Goal: Task Accomplishment & Management: Complete application form

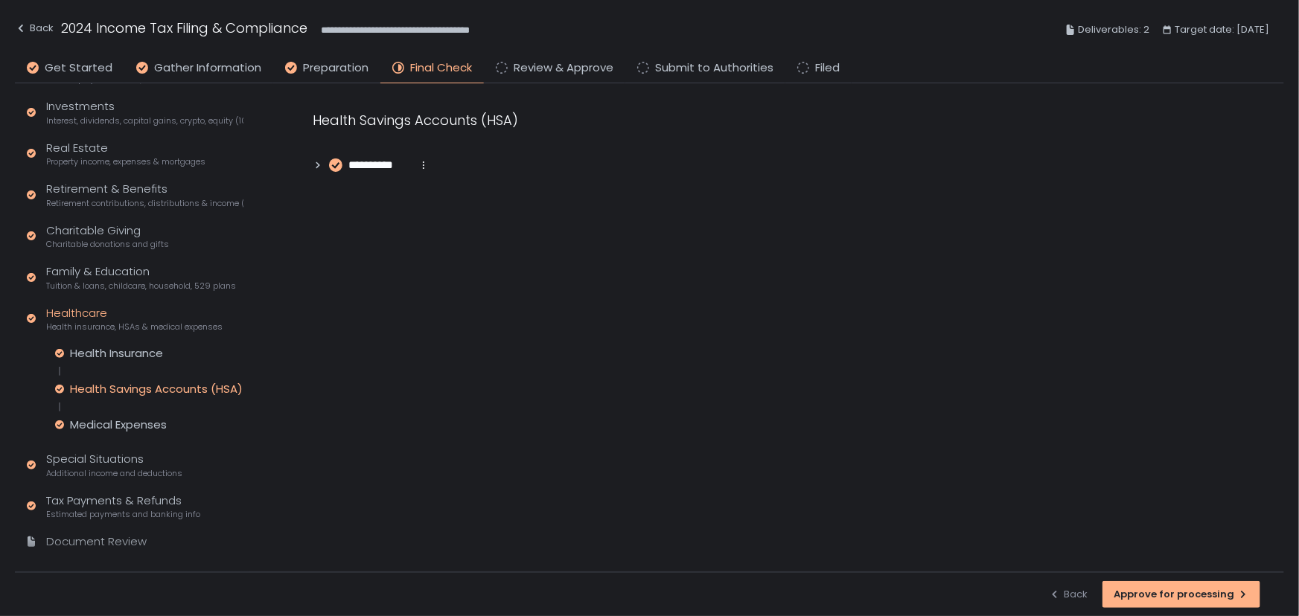
scroll to position [322, 0]
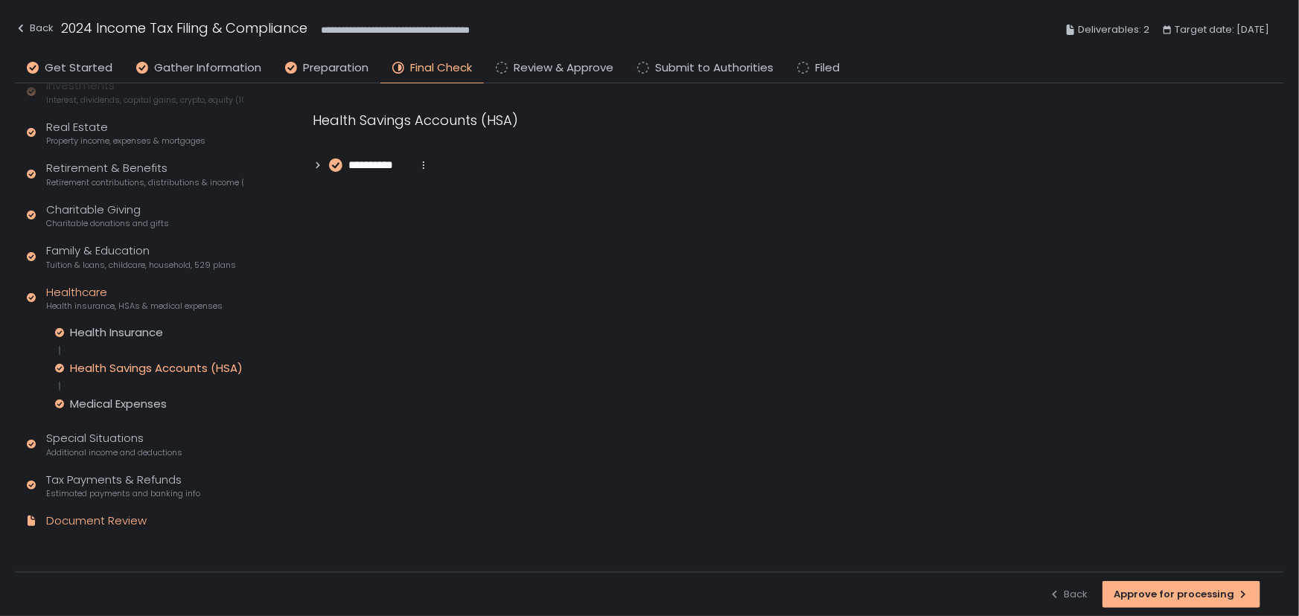
click at [124, 521] on div "Document Review" at bounding box center [96, 521] width 101 height 17
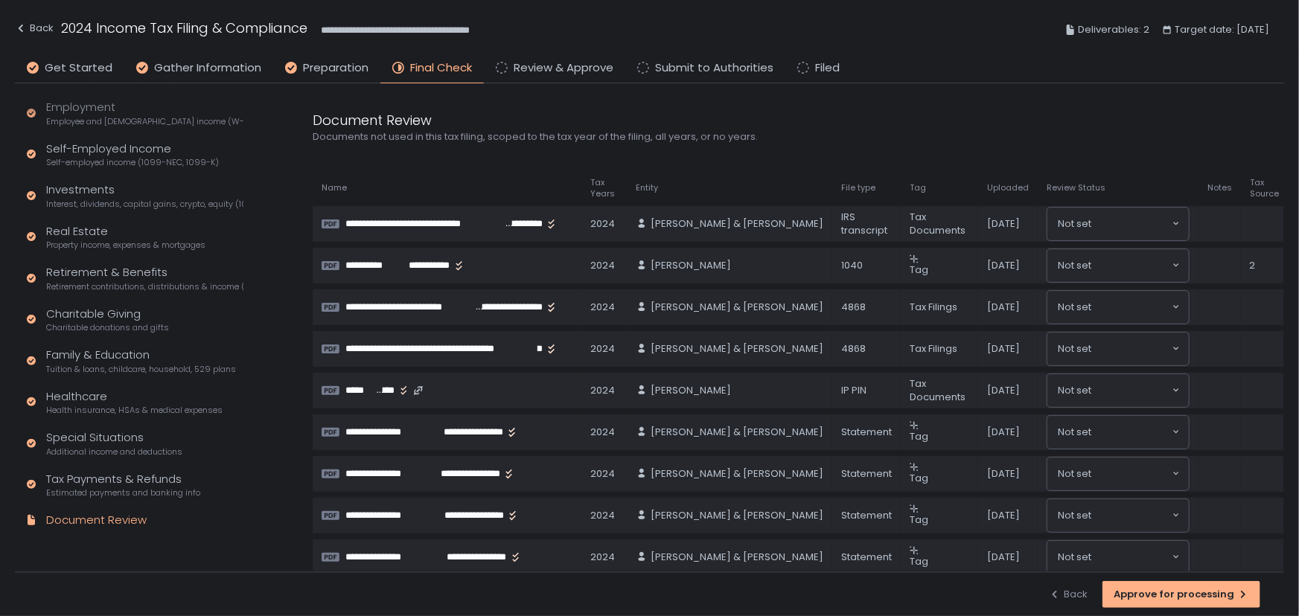
scroll to position [217, 0]
click at [1143, 596] on div "Approve for processing" at bounding box center [1181, 594] width 135 height 13
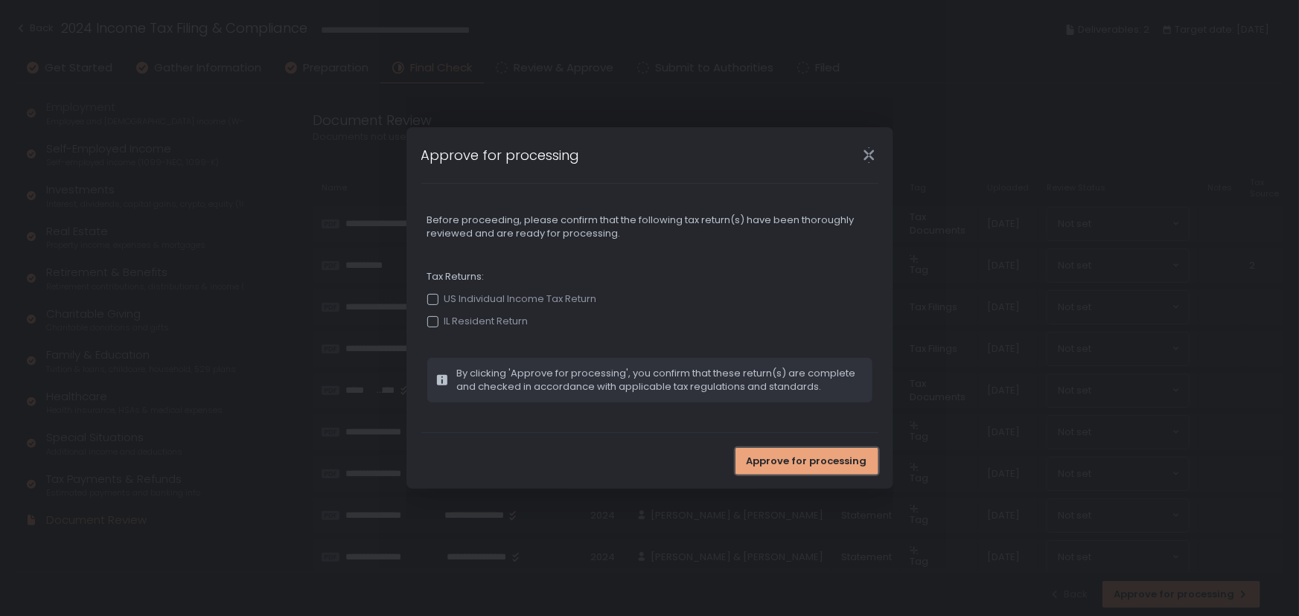
click at [800, 465] on span "Approve for processing" at bounding box center [807, 461] width 121 height 13
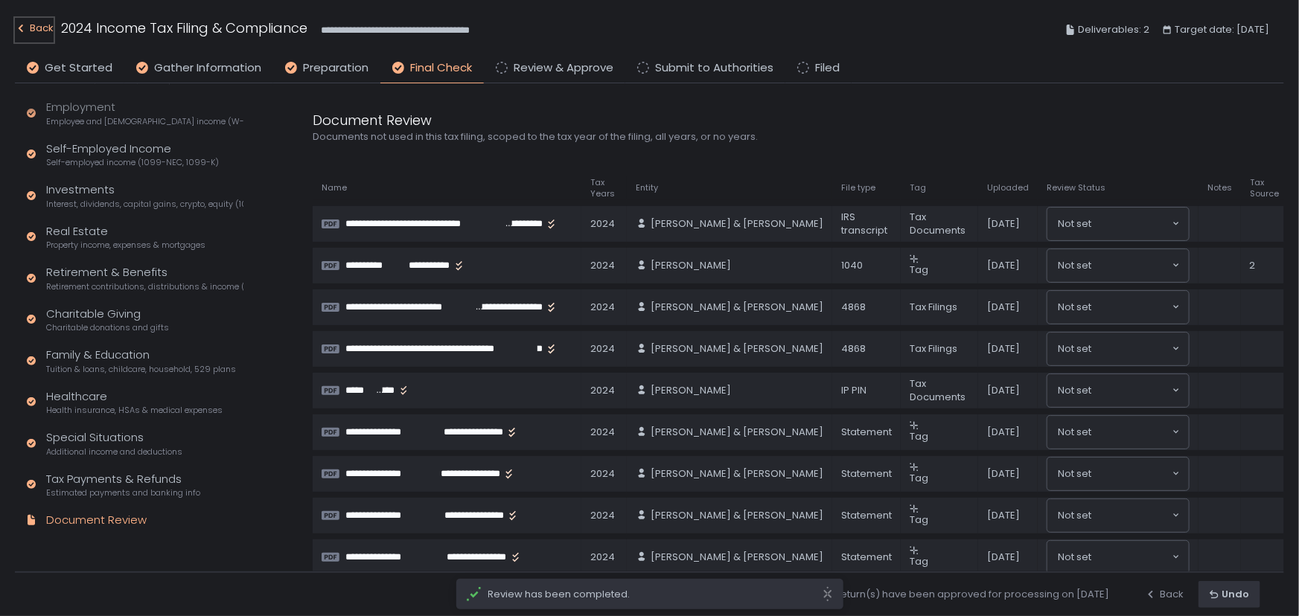
click at [36, 25] on div "Back" at bounding box center [34, 28] width 39 height 18
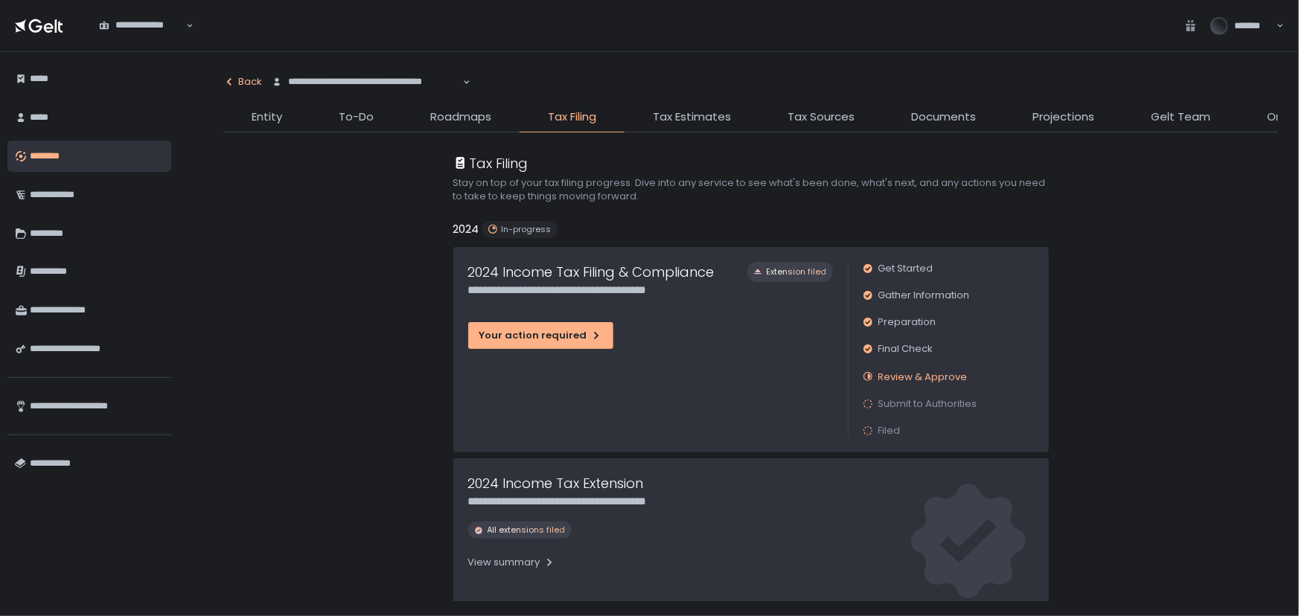
click at [229, 77] on icon "button" at bounding box center [229, 82] width 12 height 12
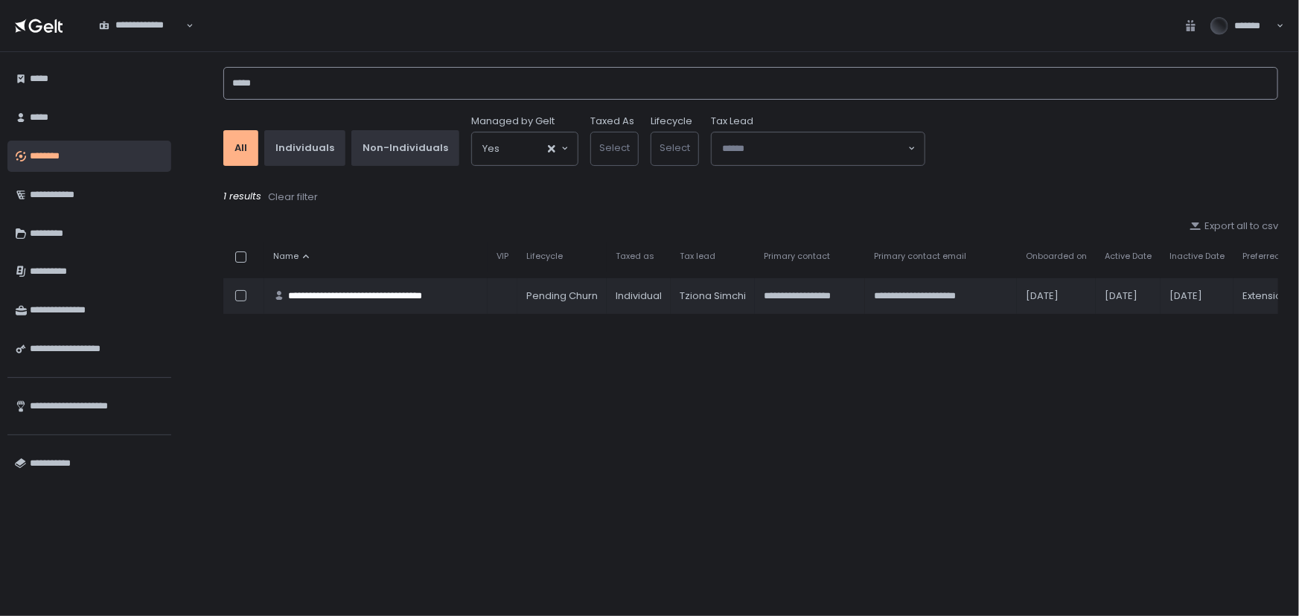
drag, startPoint x: 278, startPoint y: 91, endPoint x: 170, endPoint y: 81, distance: 108.4
click at [171, 81] on div "**********" at bounding box center [649, 334] width 1299 height 564
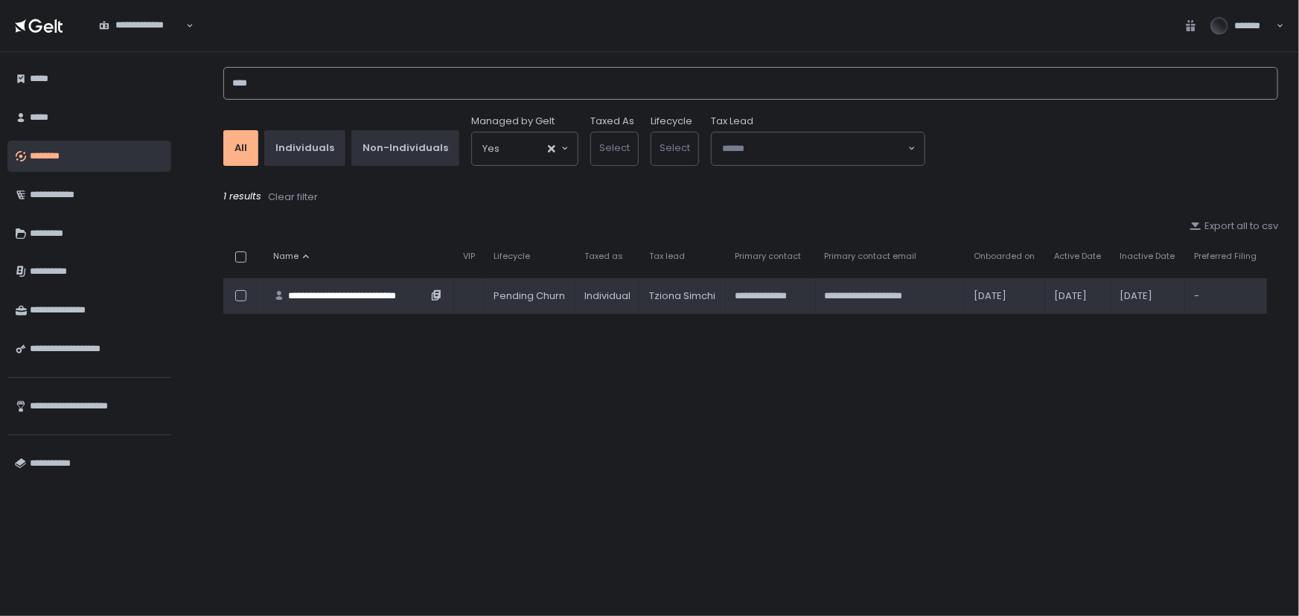
type input "****"
click at [348, 294] on div "**********" at bounding box center [357, 296] width 139 height 13
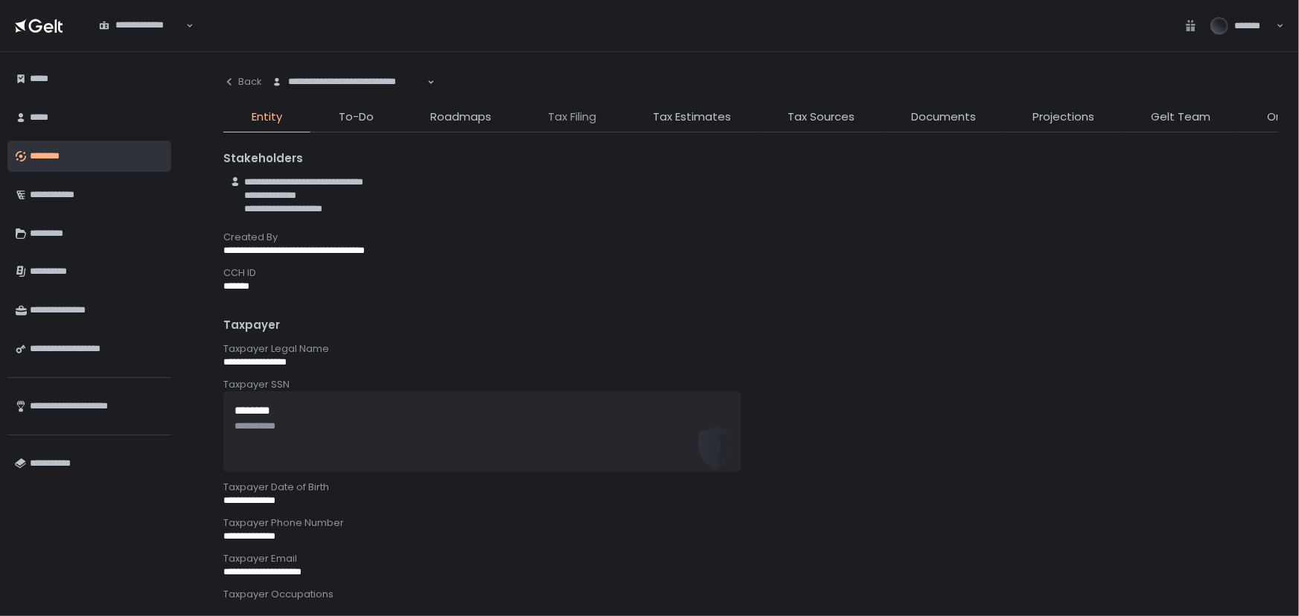
click at [573, 119] on span "Tax Filing" at bounding box center [572, 117] width 48 height 17
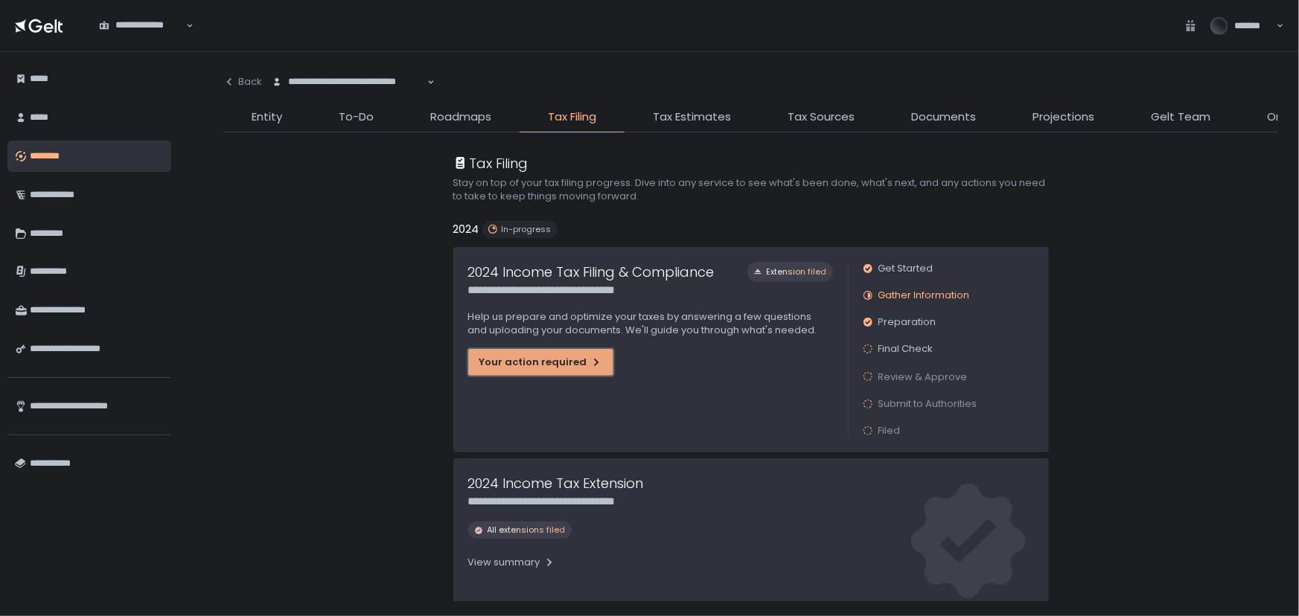
click at [487, 366] on div "Your action required" at bounding box center [540, 362] width 123 height 13
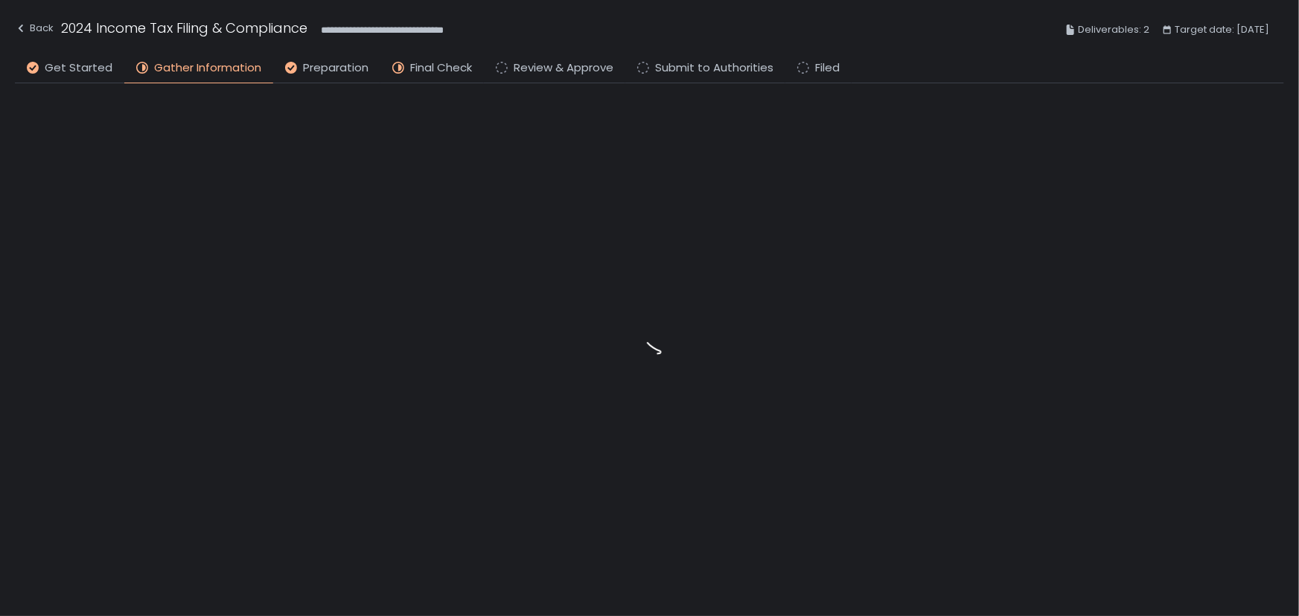
click at [432, 77] on li "Final Check" at bounding box center [431, 72] width 103 height 24
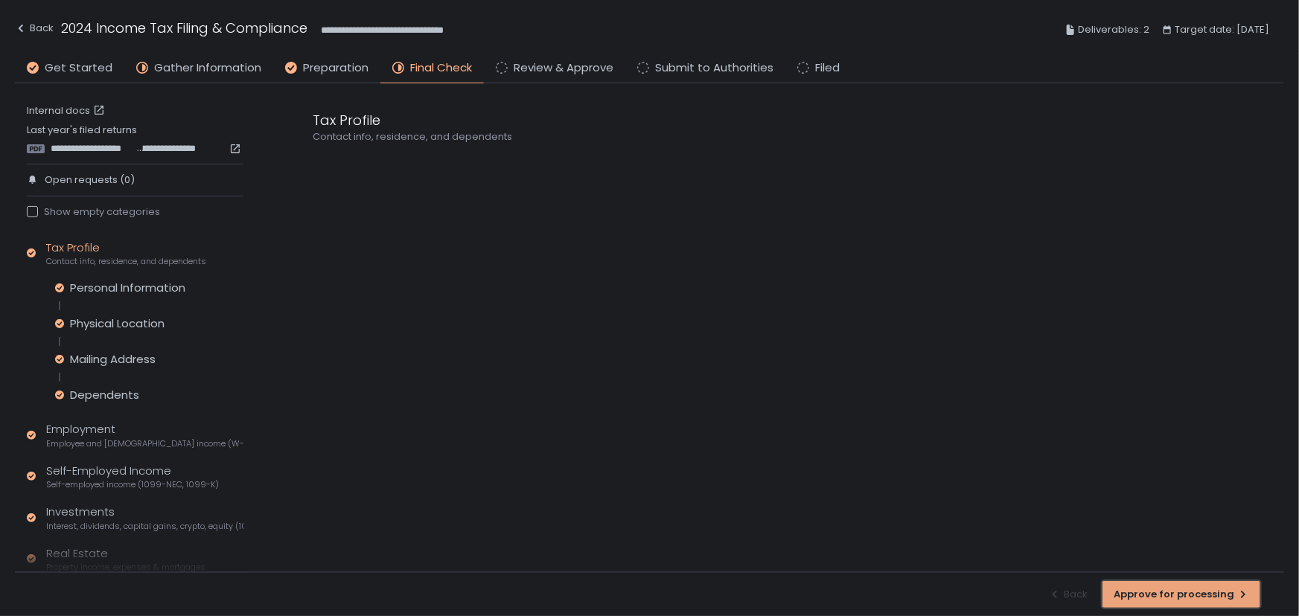
click at [1172, 595] on div "Approve for processing" at bounding box center [1181, 594] width 135 height 13
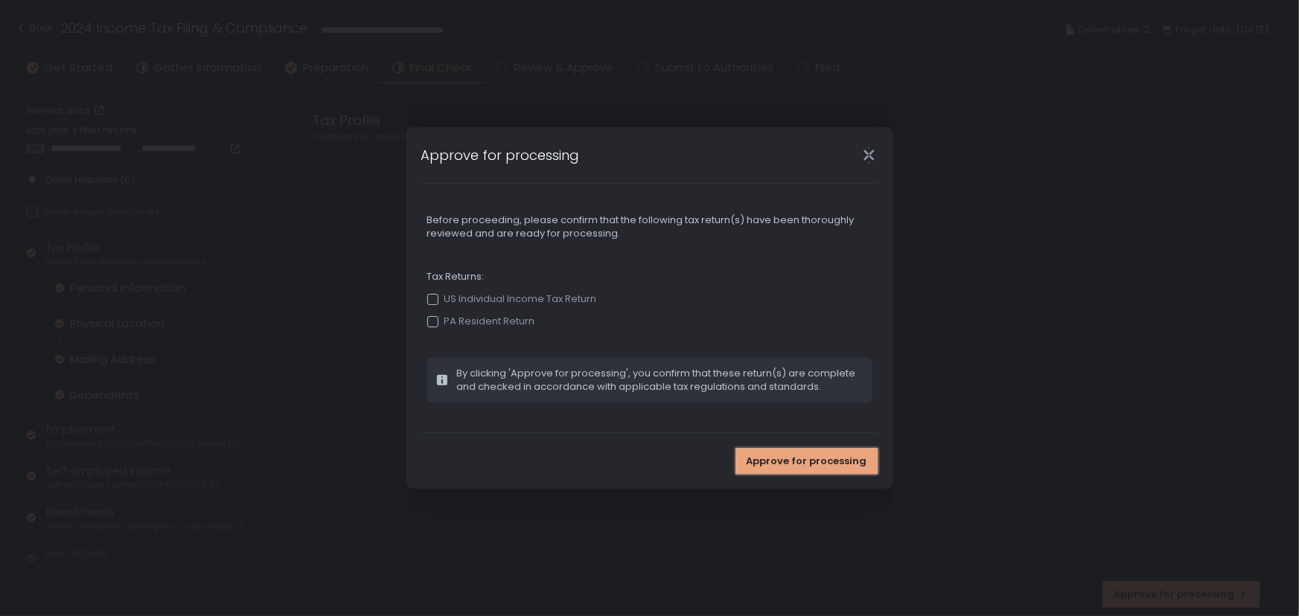
click at [794, 456] on span "Approve for processing" at bounding box center [807, 461] width 121 height 13
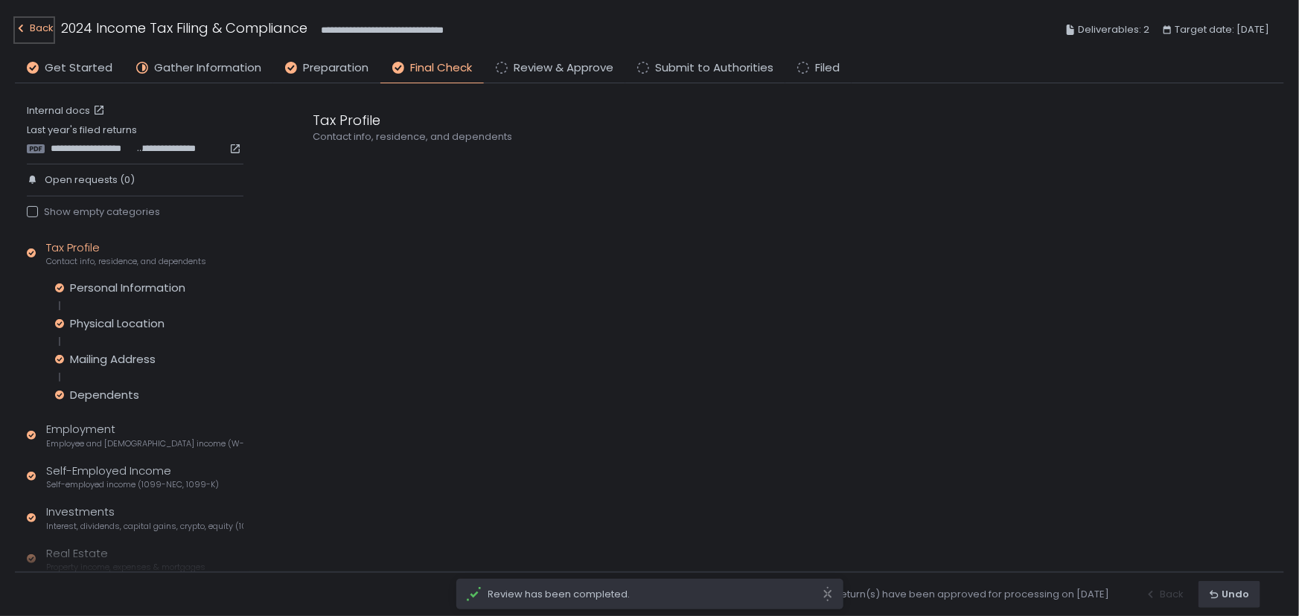
click at [31, 24] on div "Back" at bounding box center [34, 28] width 39 height 18
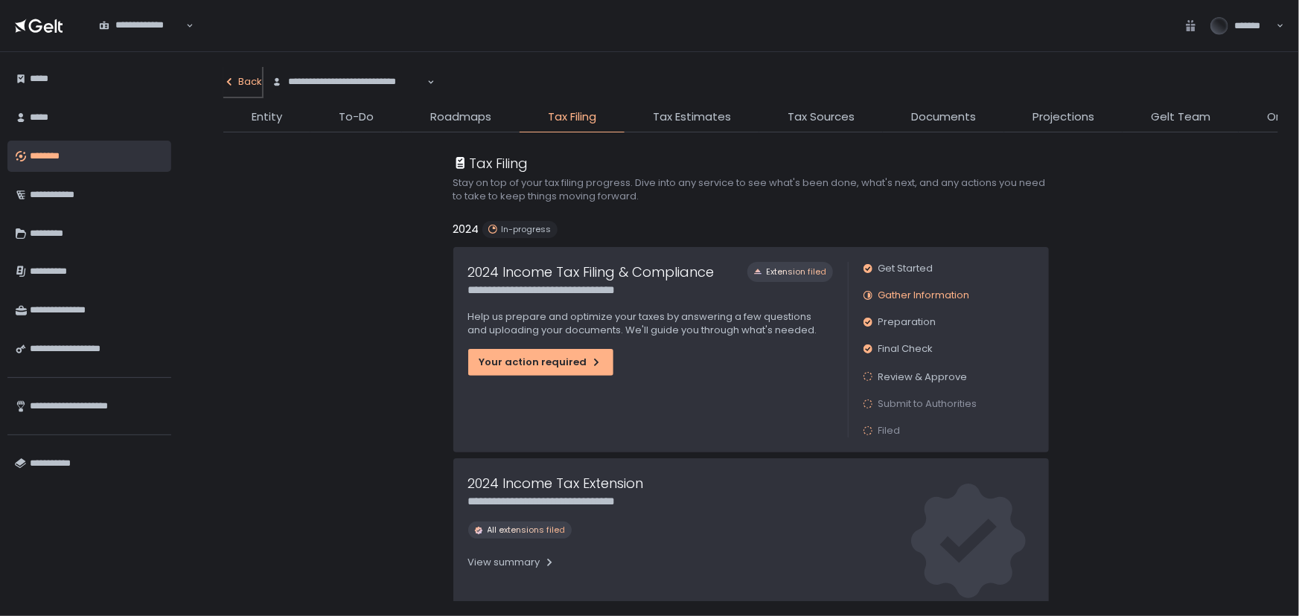
click at [241, 74] on button "Back" at bounding box center [242, 82] width 39 height 30
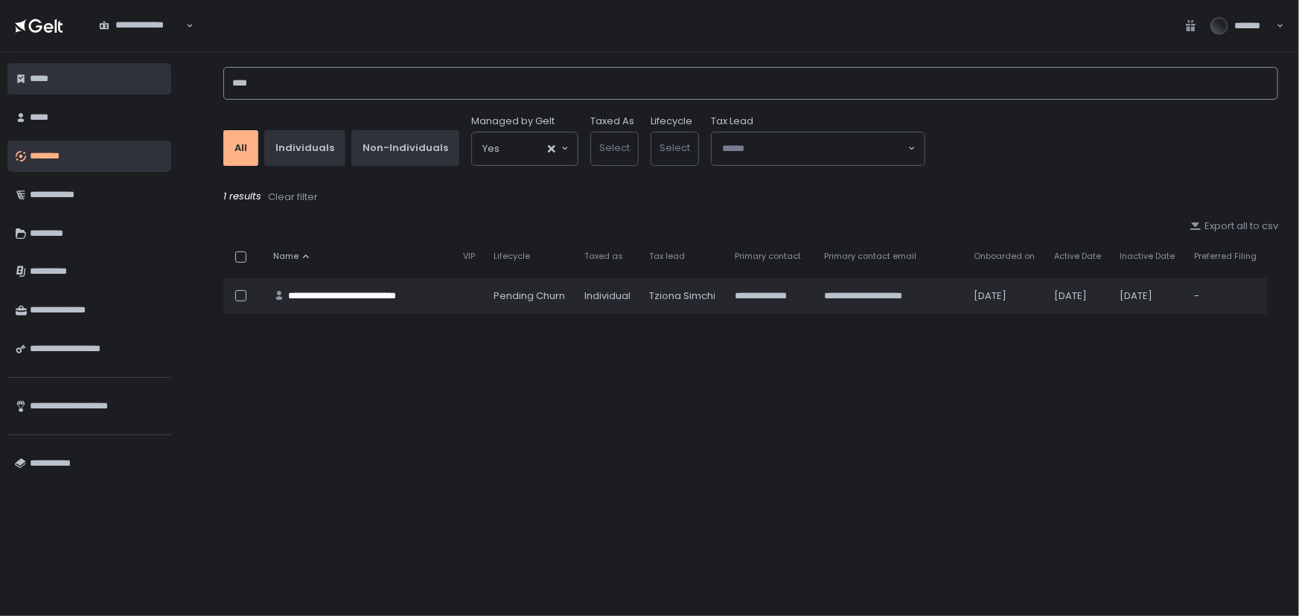
drag, startPoint x: 253, startPoint y: 80, endPoint x: 163, endPoint y: 77, distance: 90.1
click at [163, 77] on div "**********" at bounding box center [649, 334] width 1299 height 564
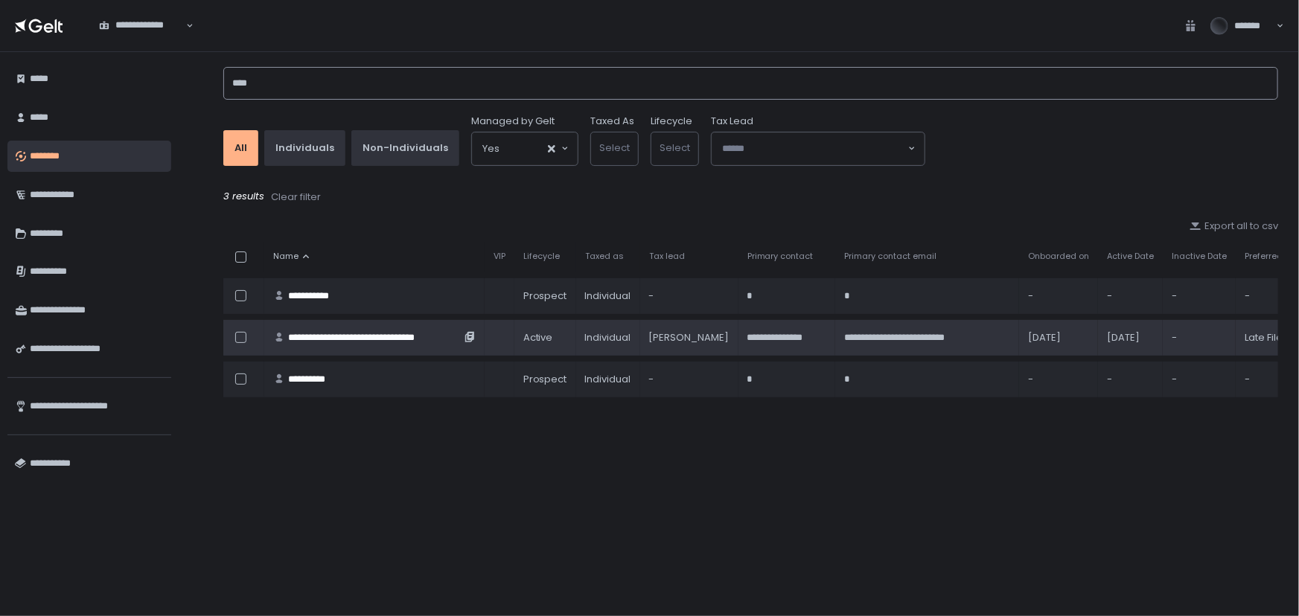
type input "****"
click at [327, 331] on div "**********" at bounding box center [374, 337] width 173 height 13
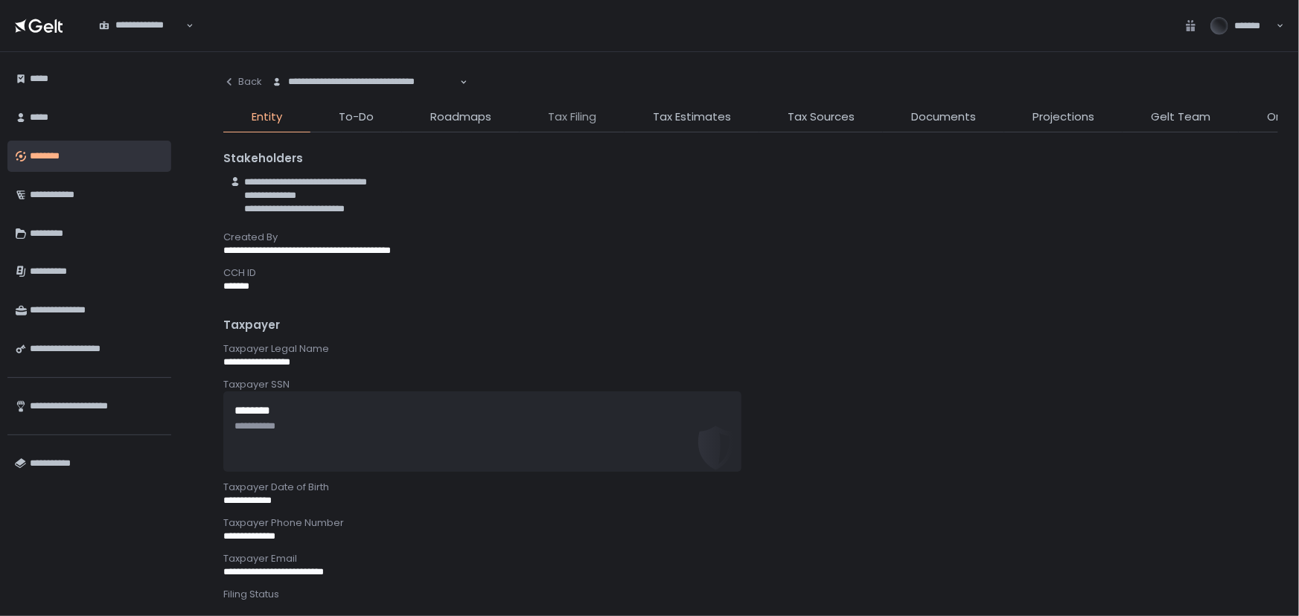
click at [568, 126] on li "Tax Filing" at bounding box center [572, 121] width 105 height 24
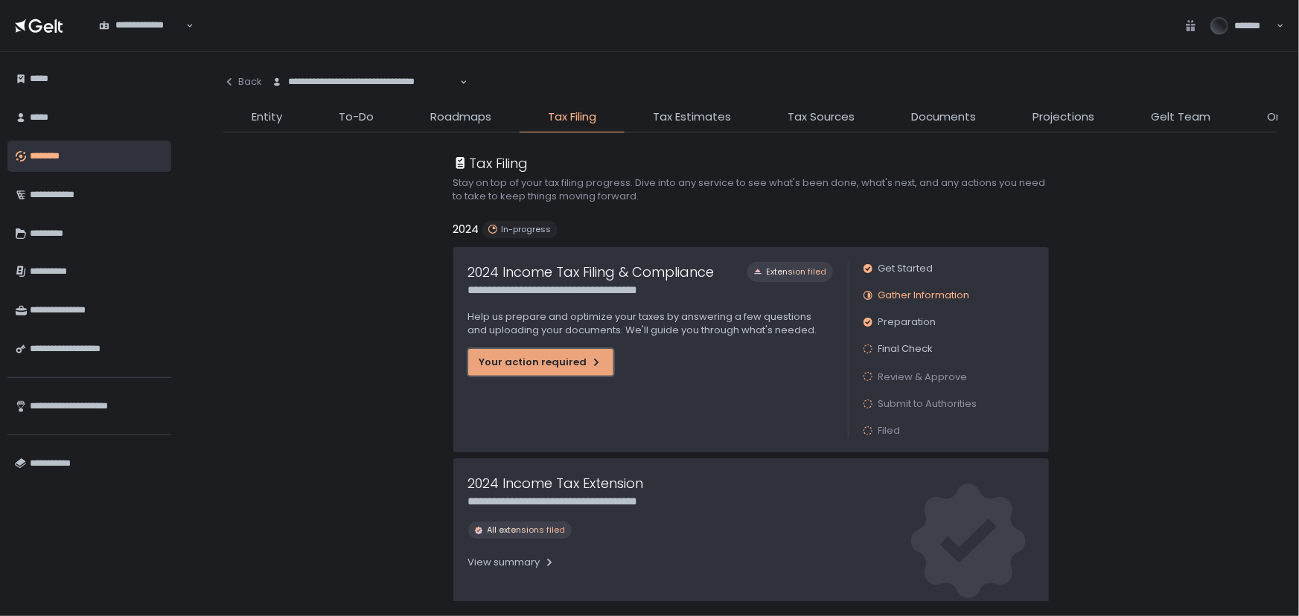
click at [551, 363] on div "Your action required" at bounding box center [540, 362] width 123 height 13
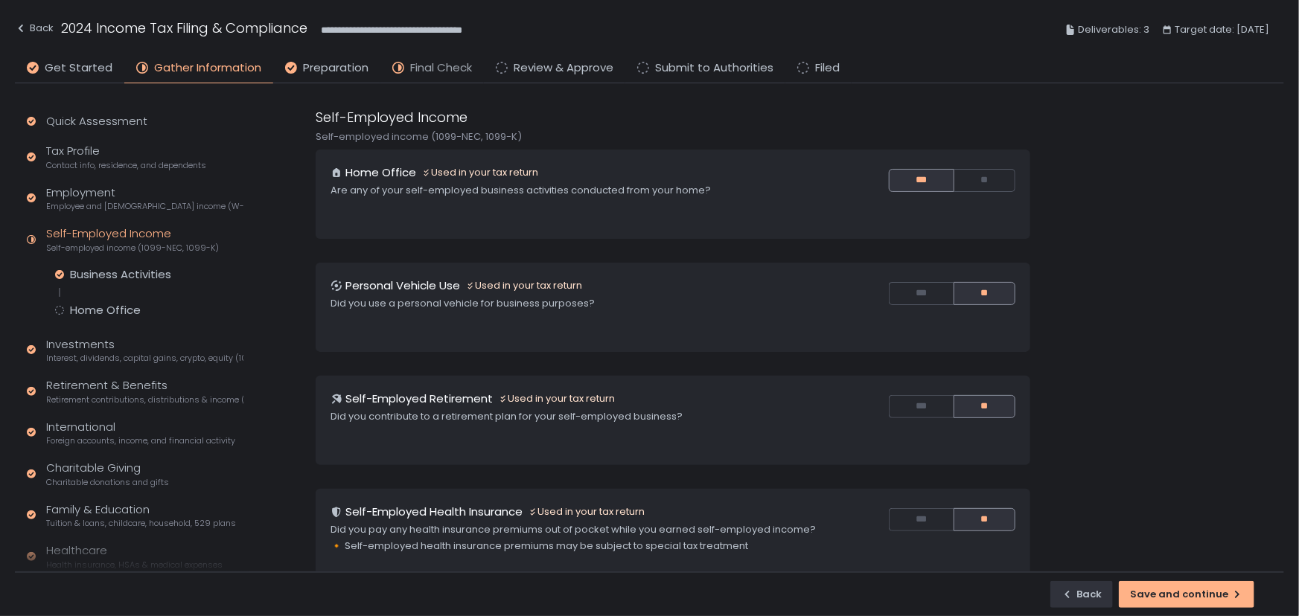
click at [410, 68] on span "Final Check" at bounding box center [441, 68] width 62 height 17
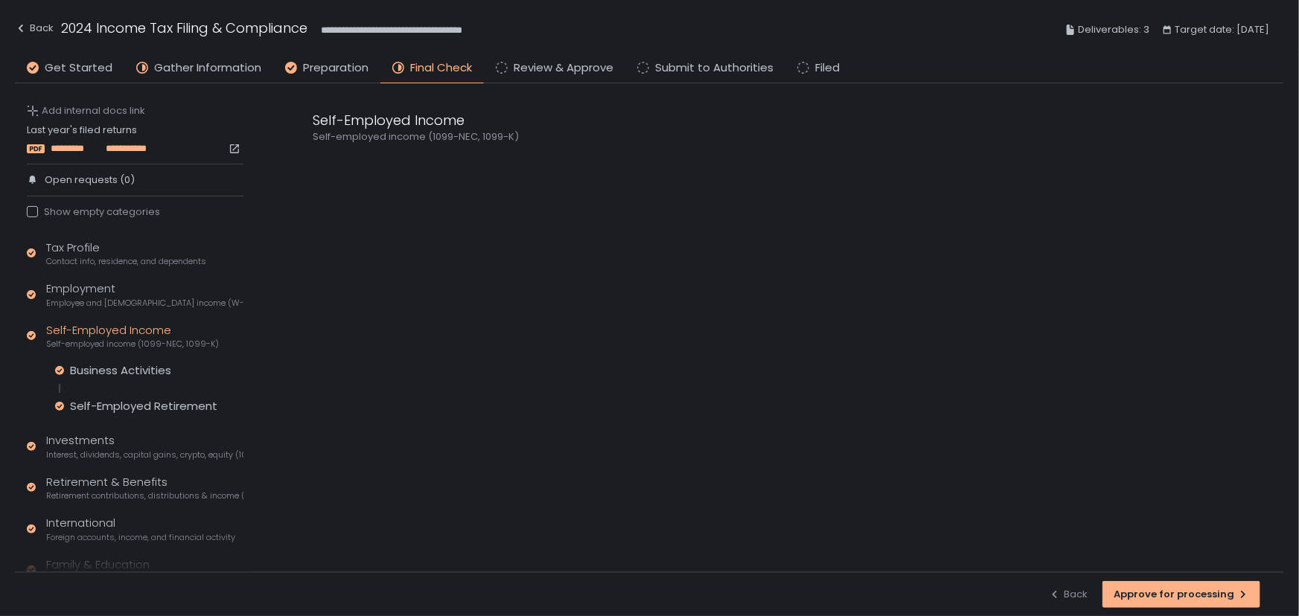
click at [89, 147] on span "*********" at bounding box center [77, 148] width 52 height 13
click at [98, 357] on div "Tax Profile Contact info, residence, and dependents Employment Employee and [DE…" at bounding box center [135, 455] width 217 height 430
click at [99, 364] on div "Business Activities" at bounding box center [120, 370] width 101 height 15
click at [141, 401] on div "Self-Employed Retirement" at bounding box center [143, 406] width 147 height 15
click at [316, 163] on icon at bounding box center [318, 165] width 10 height 10
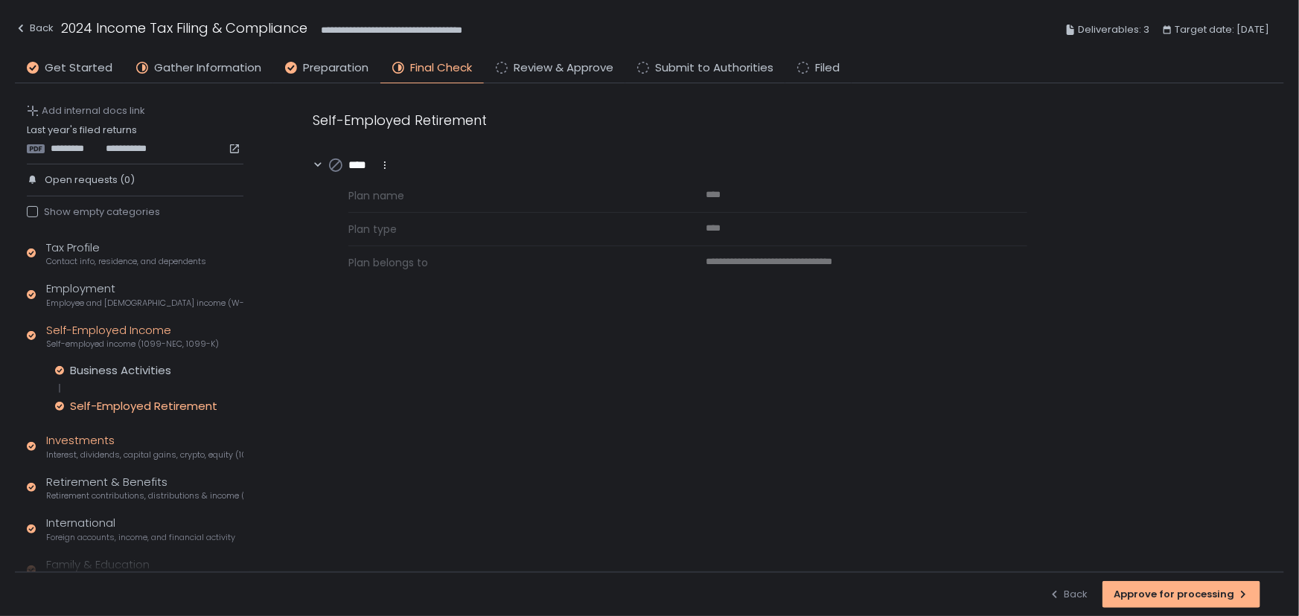
click at [102, 450] on span "Interest, dividends, capital gains, crypto, equity (1099s, K-1s)" at bounding box center [144, 455] width 197 height 11
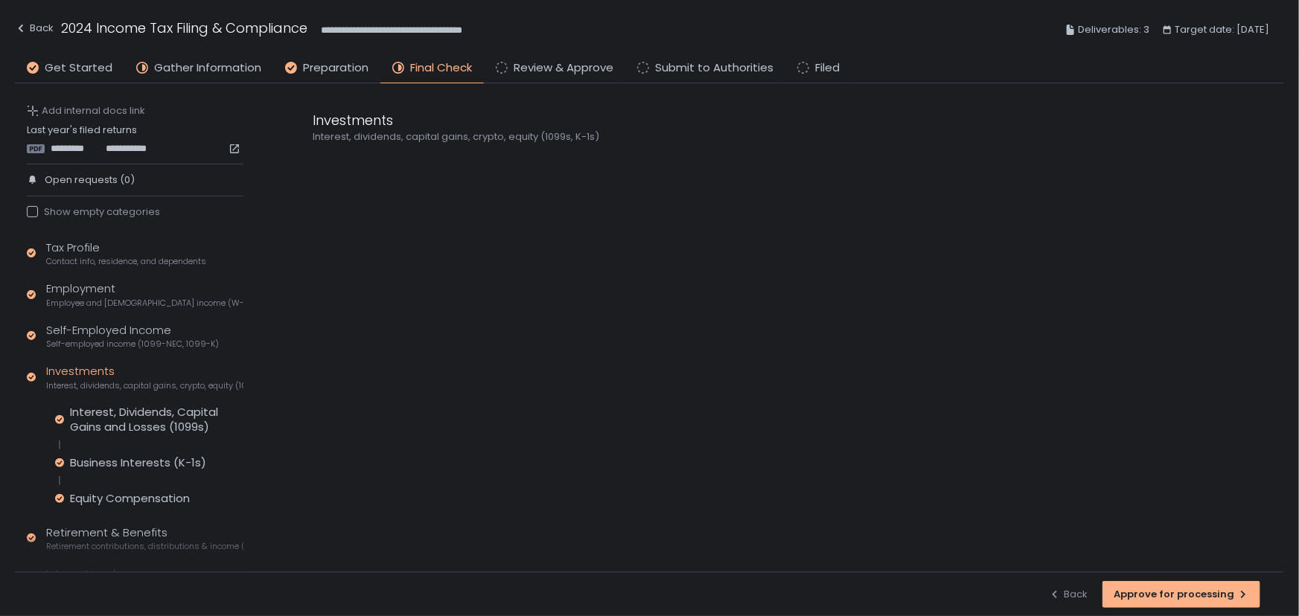
drag, startPoint x: 109, startPoint y: 464, endPoint x: 231, endPoint y: 390, distance: 142.0
click at [111, 462] on div "Business Interests (K-1s)" at bounding box center [138, 463] width 136 height 15
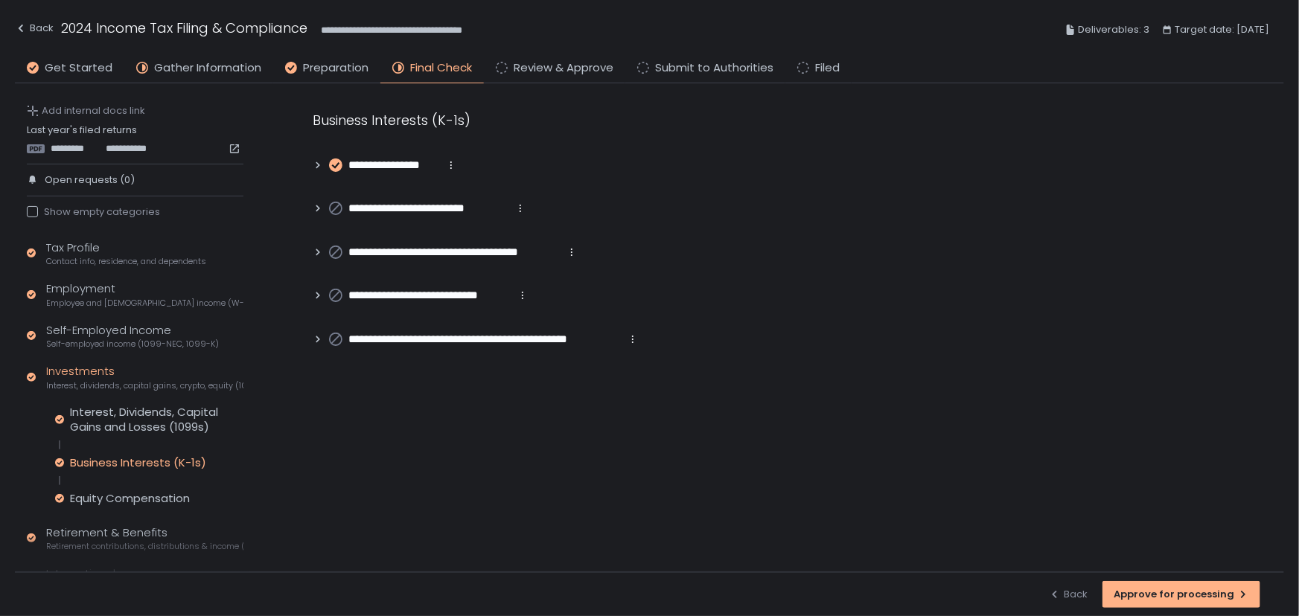
click at [319, 161] on icon at bounding box center [318, 165] width 10 height 10
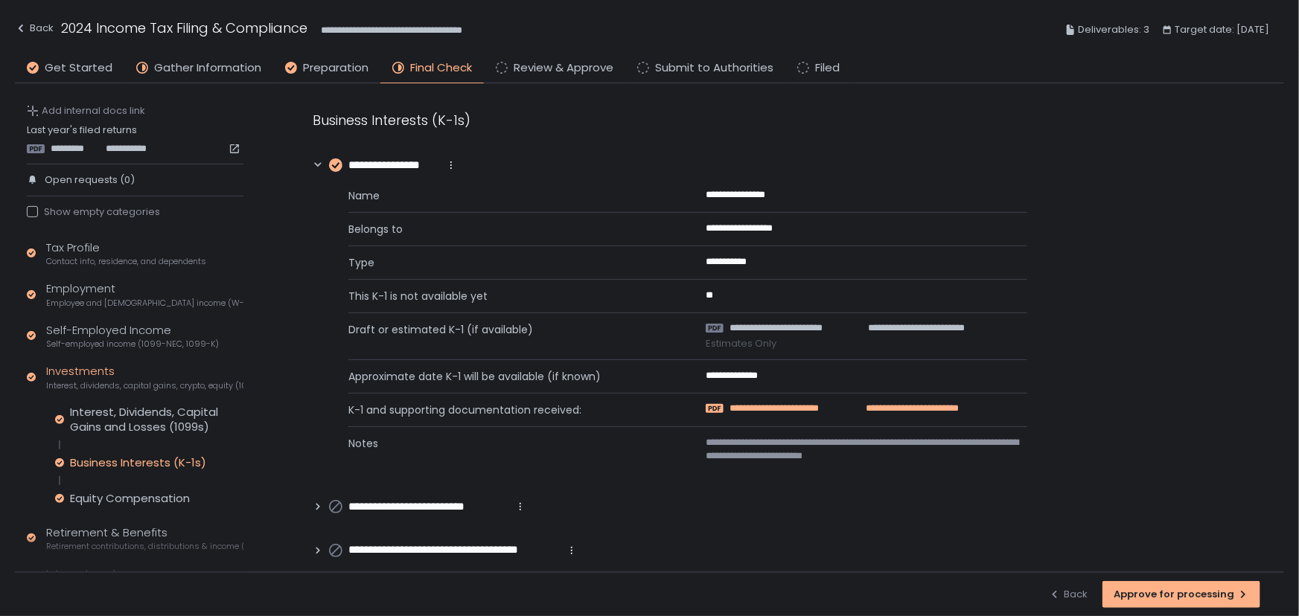
click at [829, 403] on span "**********" at bounding box center [787, 408] width 115 height 13
click at [170, 339] on span "Self-employed income (1099-NEC, 1099-K)" at bounding box center [132, 344] width 173 height 11
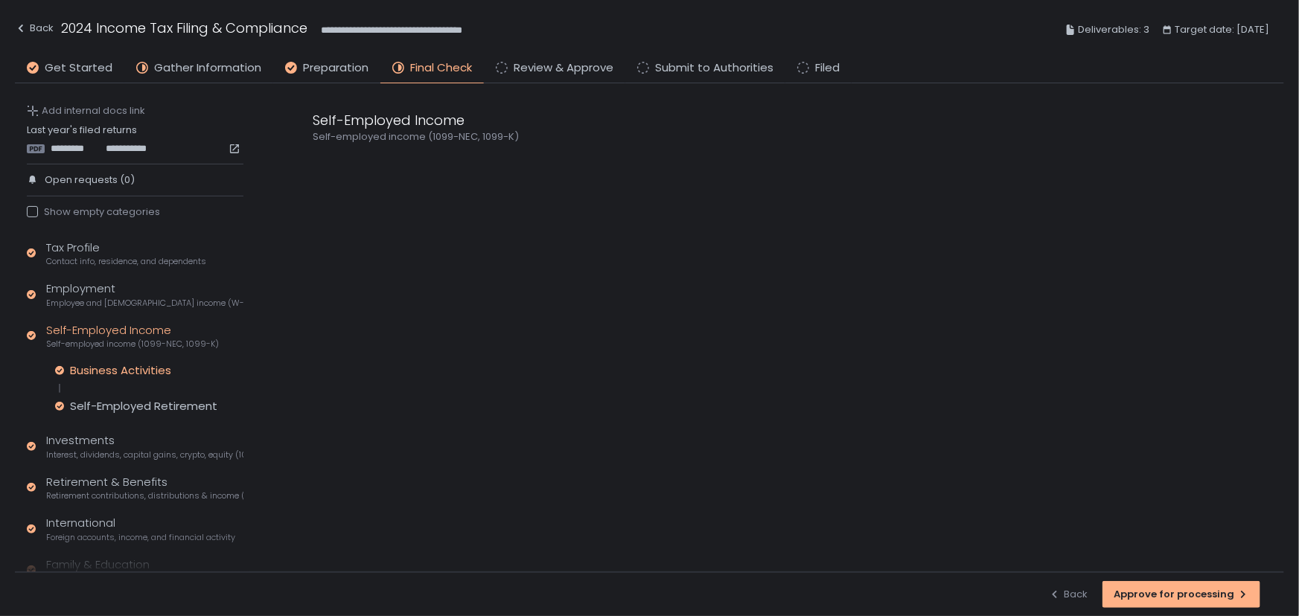
click at [138, 365] on div "Business Activities" at bounding box center [120, 370] width 101 height 15
click at [154, 408] on div "Self-Employed Retirement" at bounding box center [143, 406] width 147 height 15
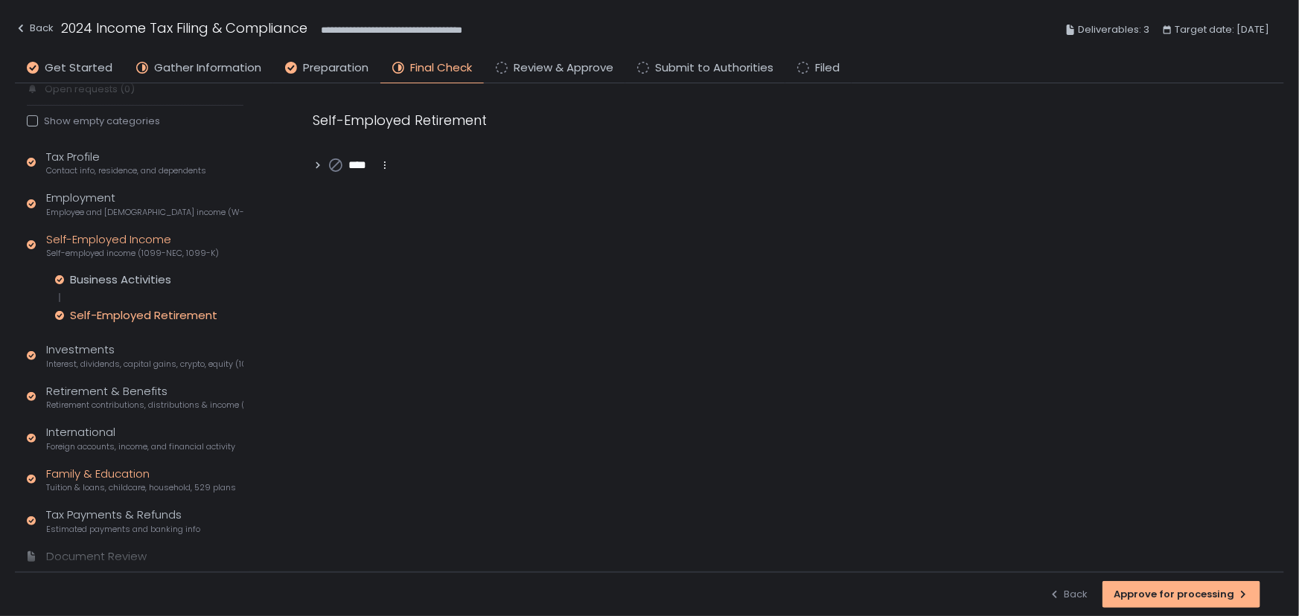
scroll to position [127, 0]
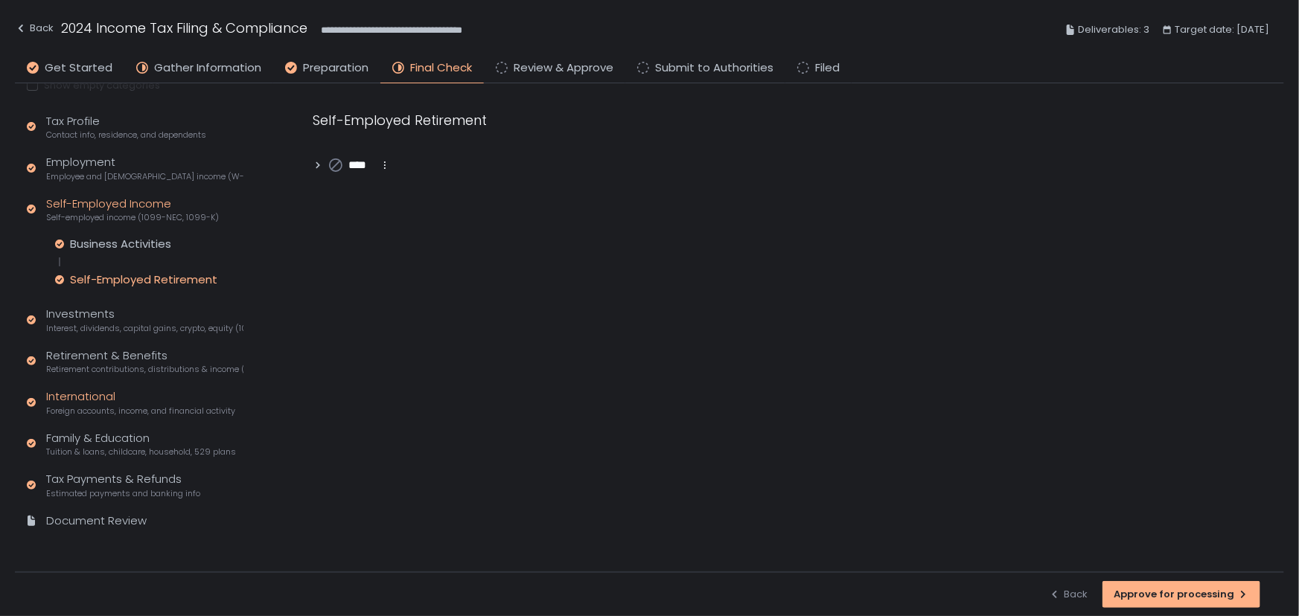
click at [77, 400] on div "International Foreign accounts, income, and financial activity" at bounding box center [140, 403] width 189 height 28
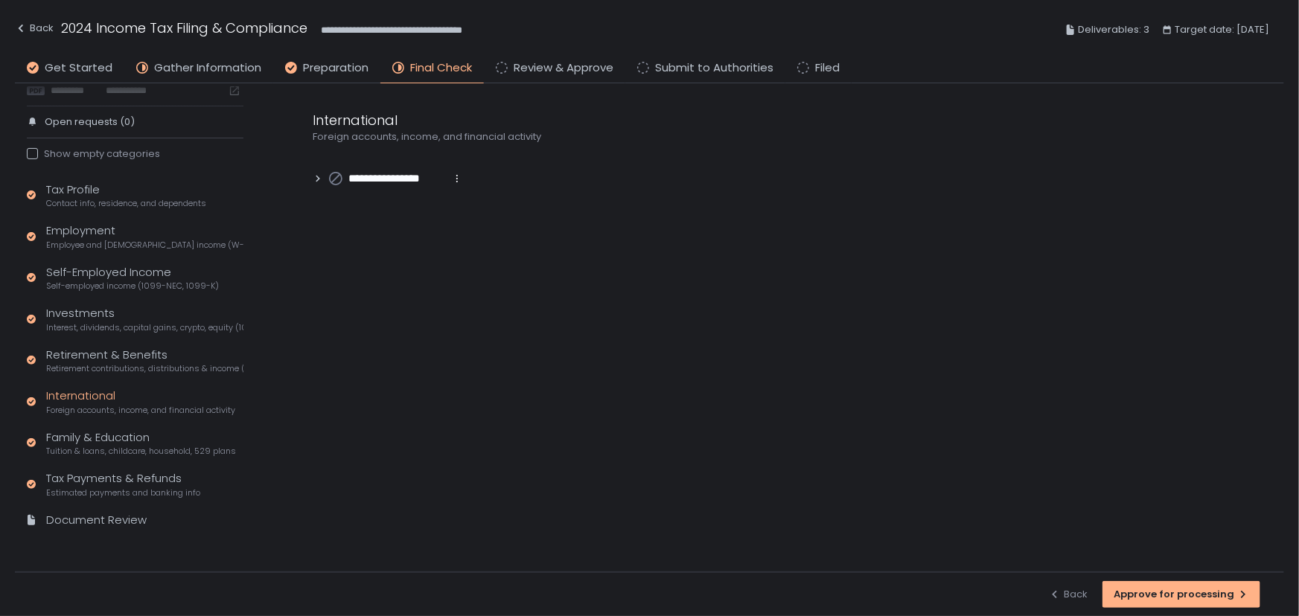
scroll to position [58, 0]
click at [77, 442] on div "Family & Education Tuition & loans, childcare, household, 529 plans" at bounding box center [141, 444] width 190 height 28
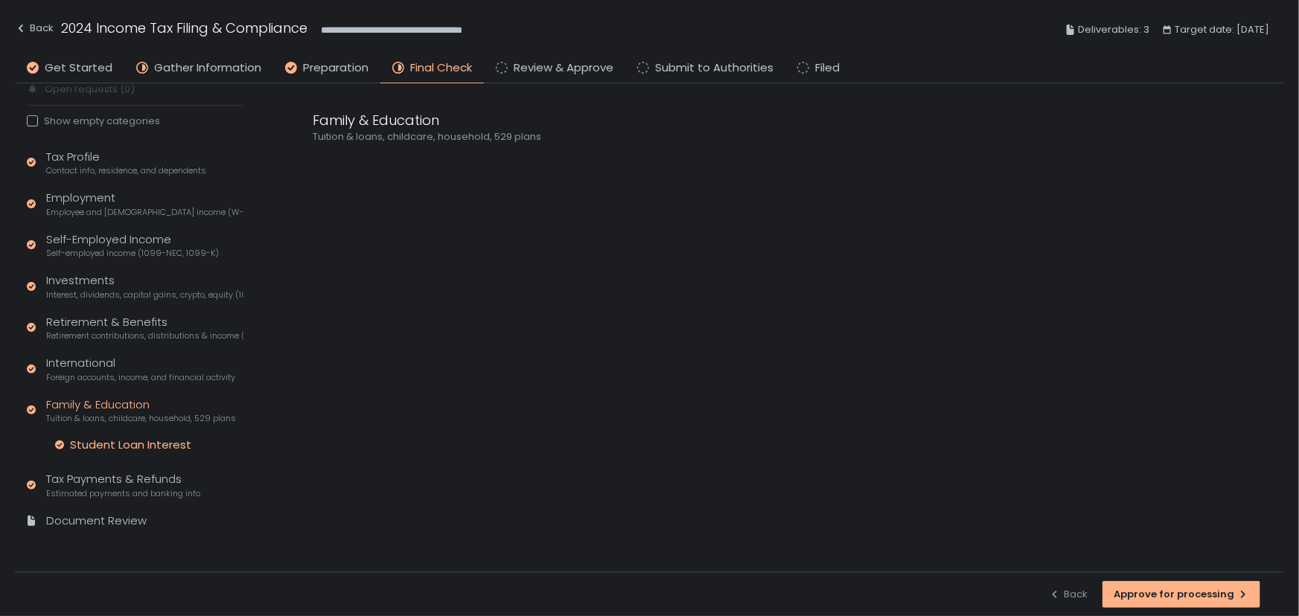
click at [138, 442] on div "Student Loan Interest" at bounding box center [130, 445] width 121 height 15
click at [124, 488] on span "Estimated payments and banking info" at bounding box center [123, 493] width 154 height 11
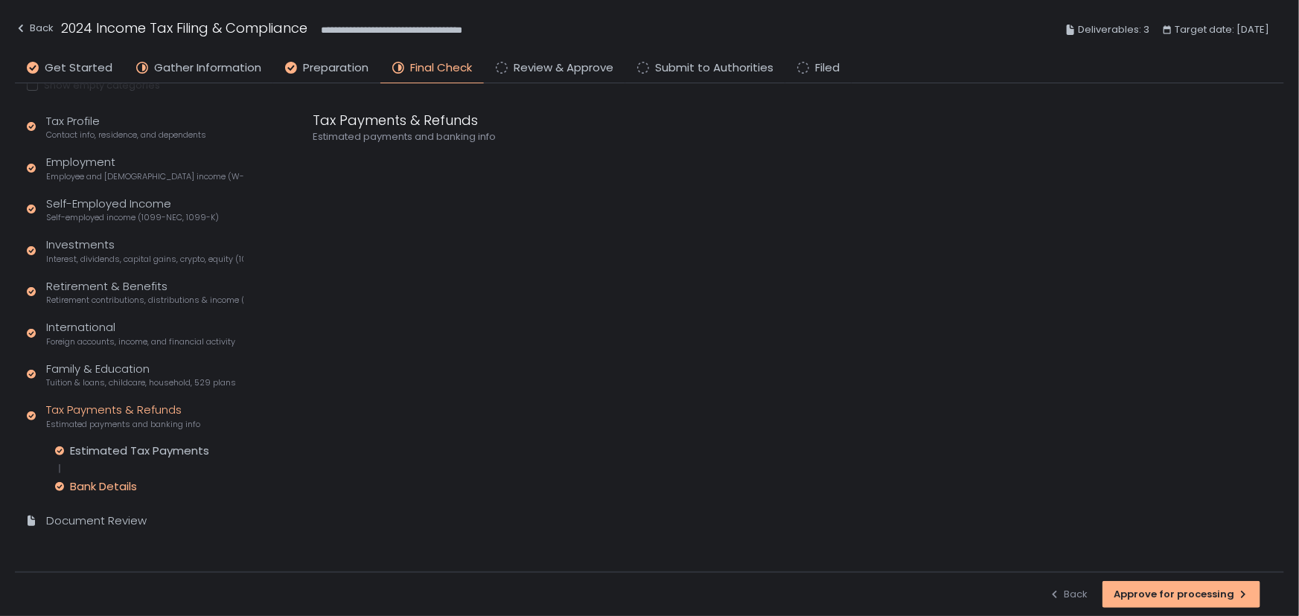
click at [124, 488] on div "Bank Details" at bounding box center [103, 486] width 67 height 15
click at [98, 286] on div "Retirement & Benefits Retirement contributions, distributions & income (1099-R,…" at bounding box center [144, 292] width 197 height 28
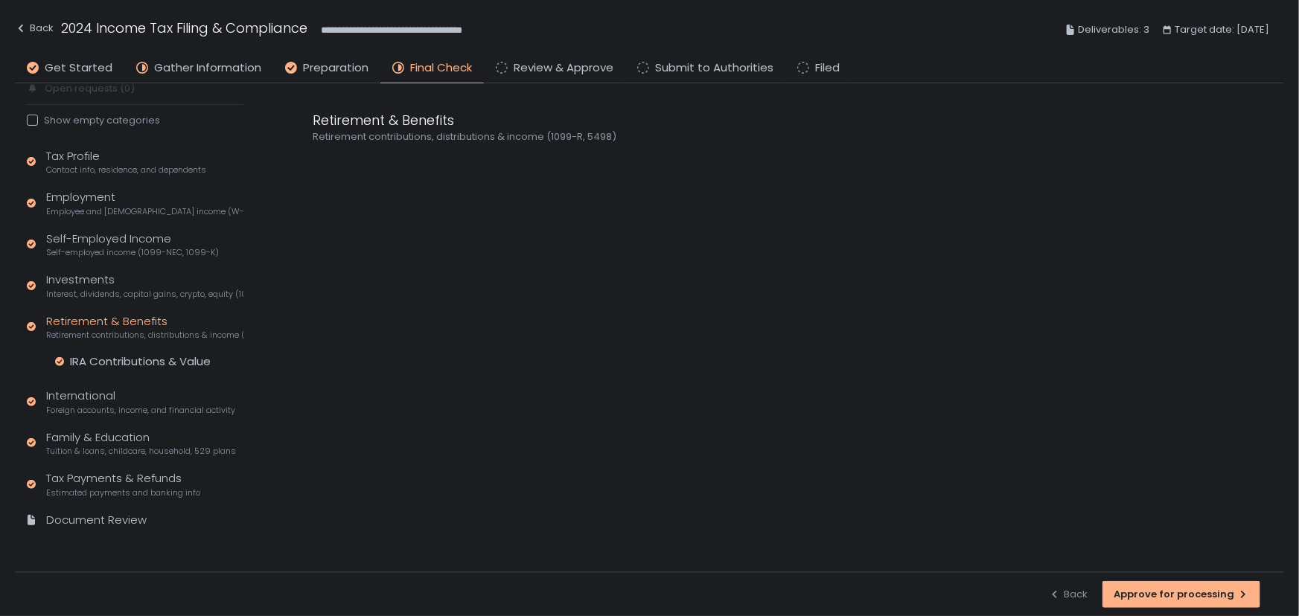
scroll to position [91, 0]
drag, startPoint x: 141, startPoint y: 360, endPoint x: 238, endPoint y: 293, distance: 117.7
click at [142, 360] on div "IRA Contributions & Value" at bounding box center [140, 362] width 141 height 15
click at [320, 168] on icon at bounding box center [318, 165] width 10 height 10
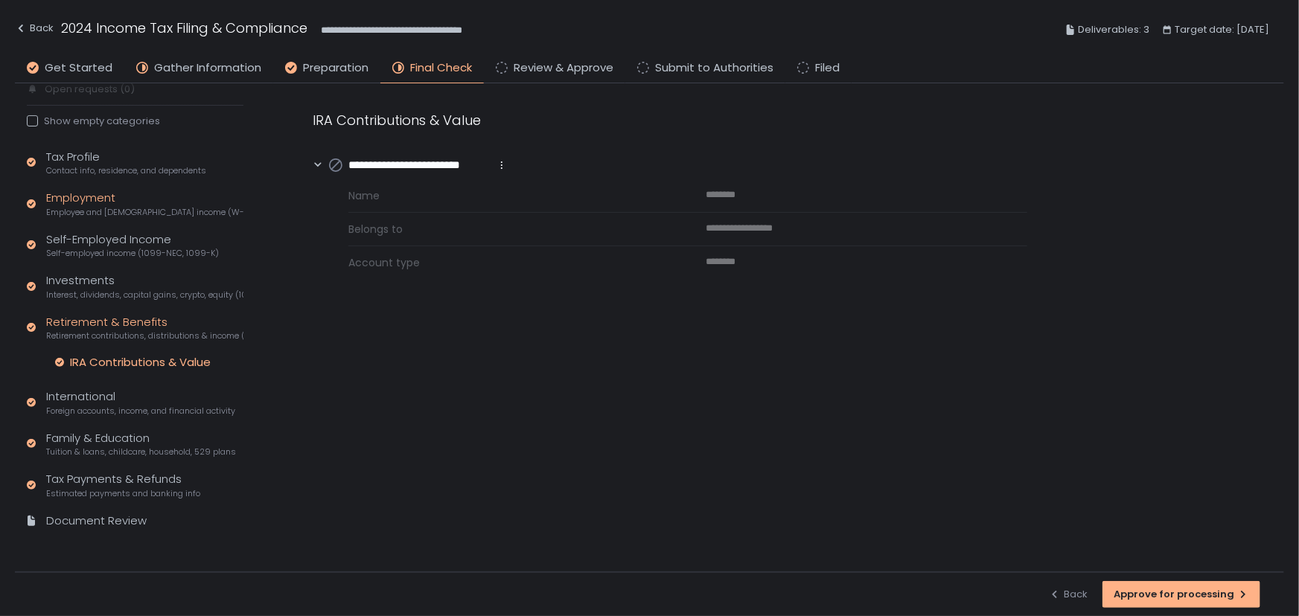
click at [86, 211] on span "Employee and [DEMOGRAPHIC_DATA] income (W-2s)" at bounding box center [144, 212] width 197 height 11
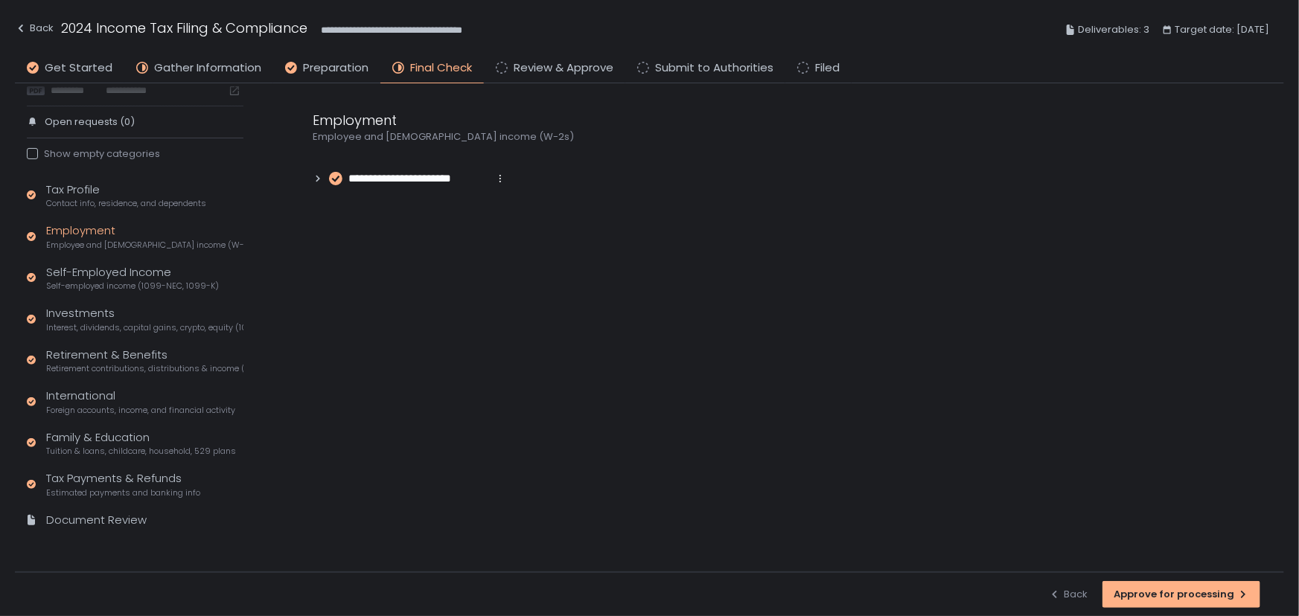
scroll to position [58, 0]
click at [317, 183] on icon at bounding box center [318, 178] width 10 height 10
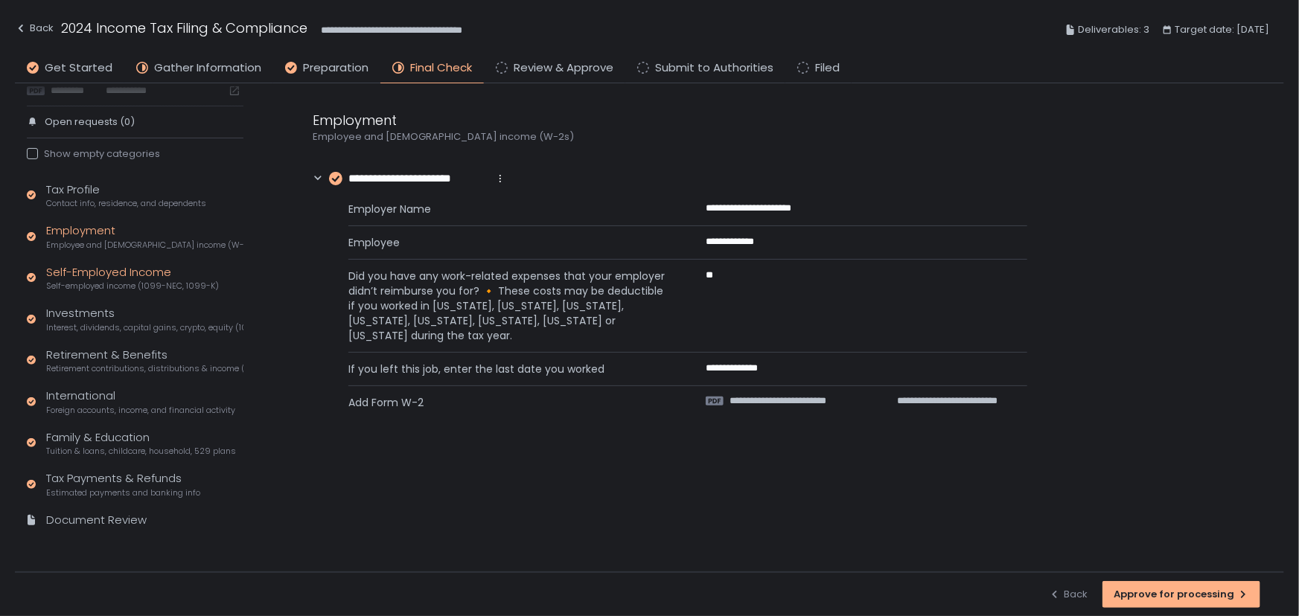
click at [82, 274] on div "Self-Employed Income Self-employed income (1099-NEC, 1099-K)" at bounding box center [132, 278] width 173 height 28
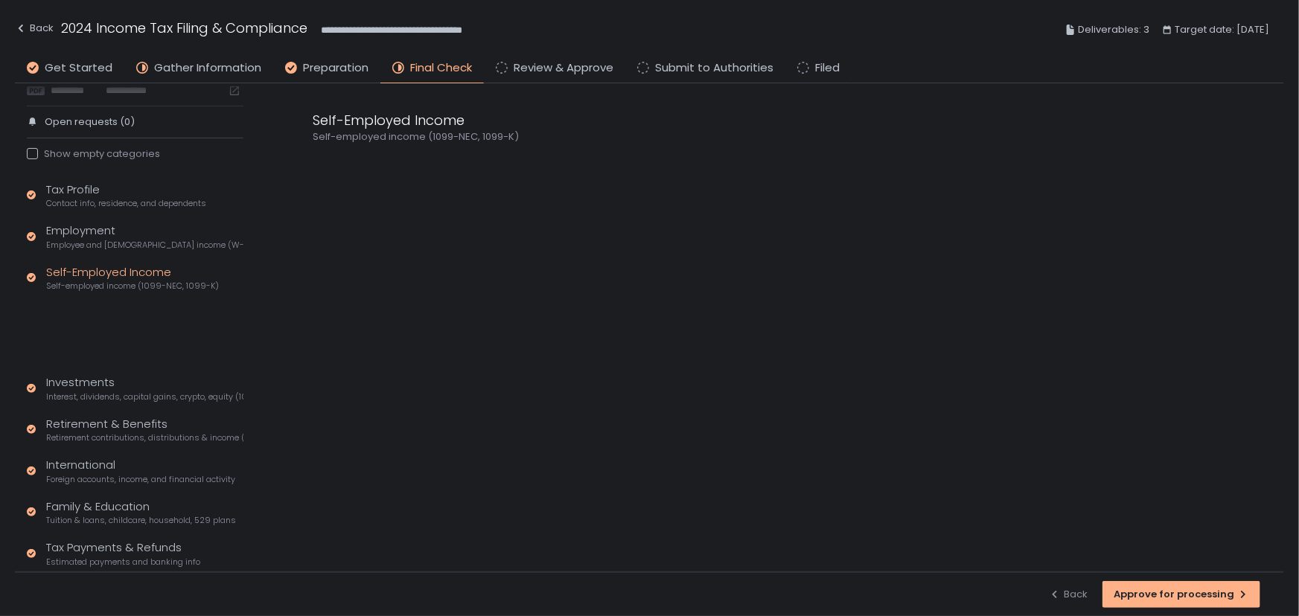
scroll to position [127, 0]
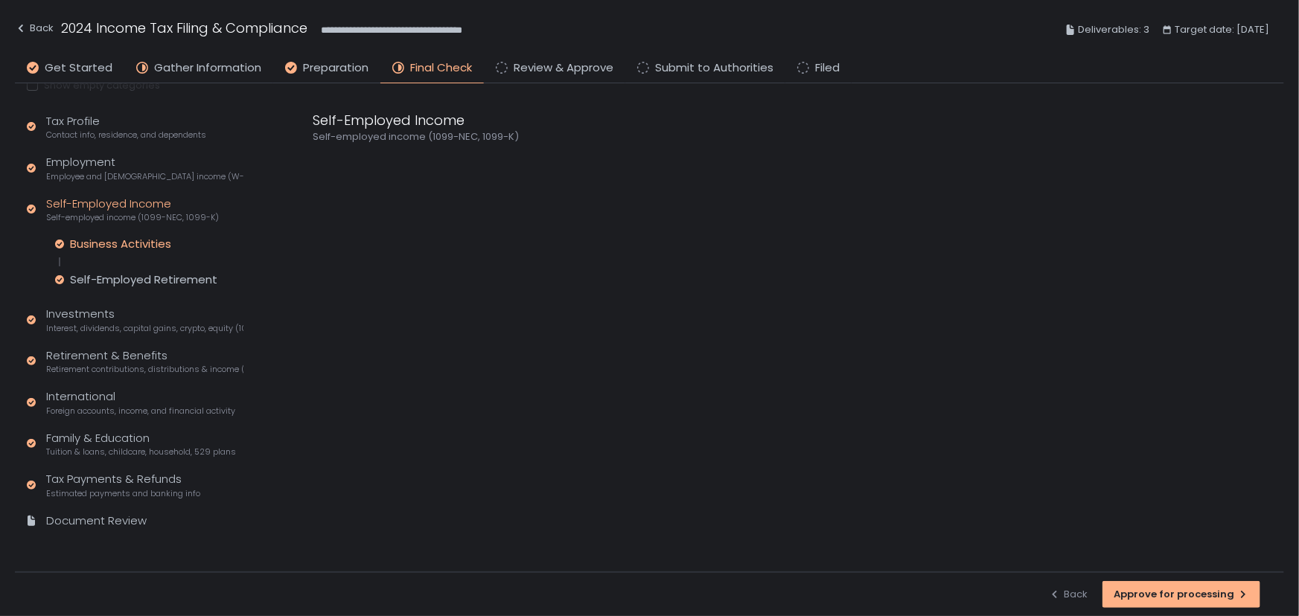
click at [81, 239] on div "Business Activities" at bounding box center [120, 244] width 101 height 15
click at [115, 281] on div "Self-Employed Retirement" at bounding box center [143, 279] width 147 height 15
click at [34, 22] on div "Back" at bounding box center [34, 28] width 39 height 18
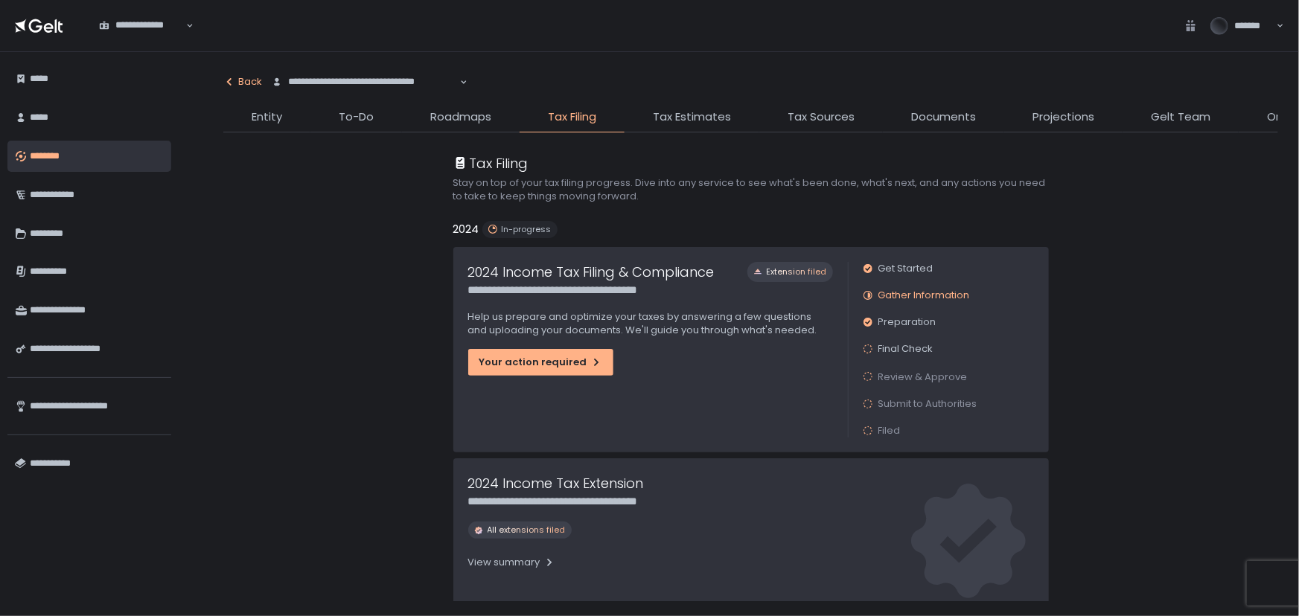
click at [234, 81] on icon "button" at bounding box center [229, 82] width 12 height 12
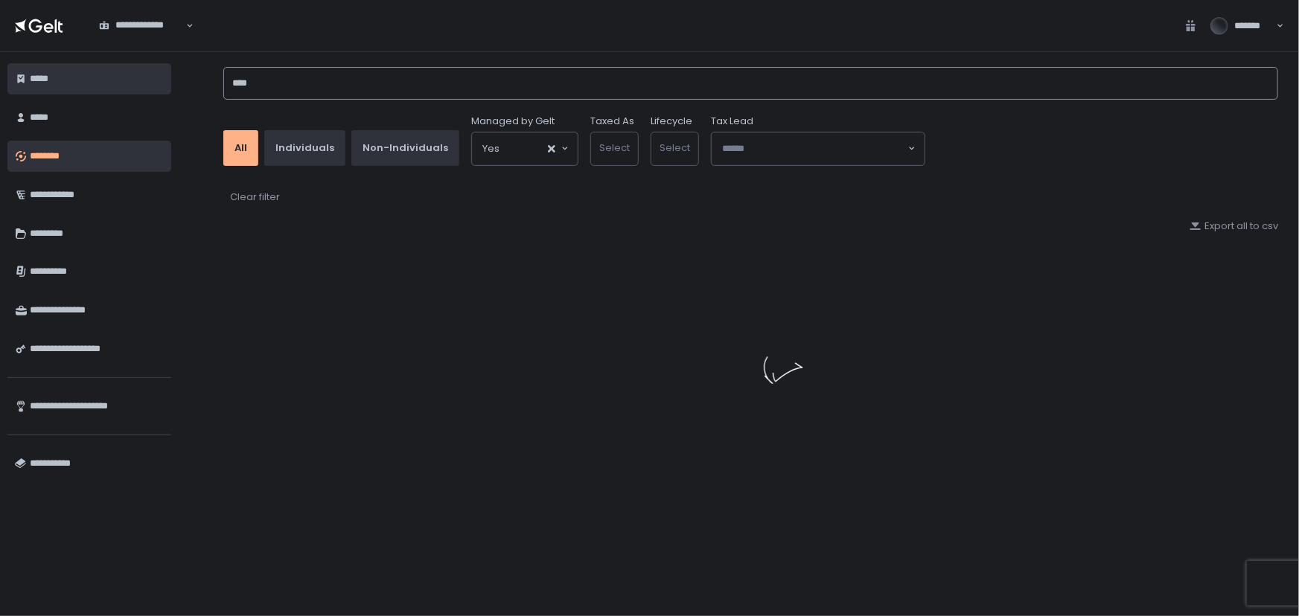
drag, startPoint x: 319, startPoint y: 92, endPoint x: 150, endPoint y: 90, distance: 169.0
click at [150, 90] on div "**********" at bounding box center [649, 334] width 1299 height 564
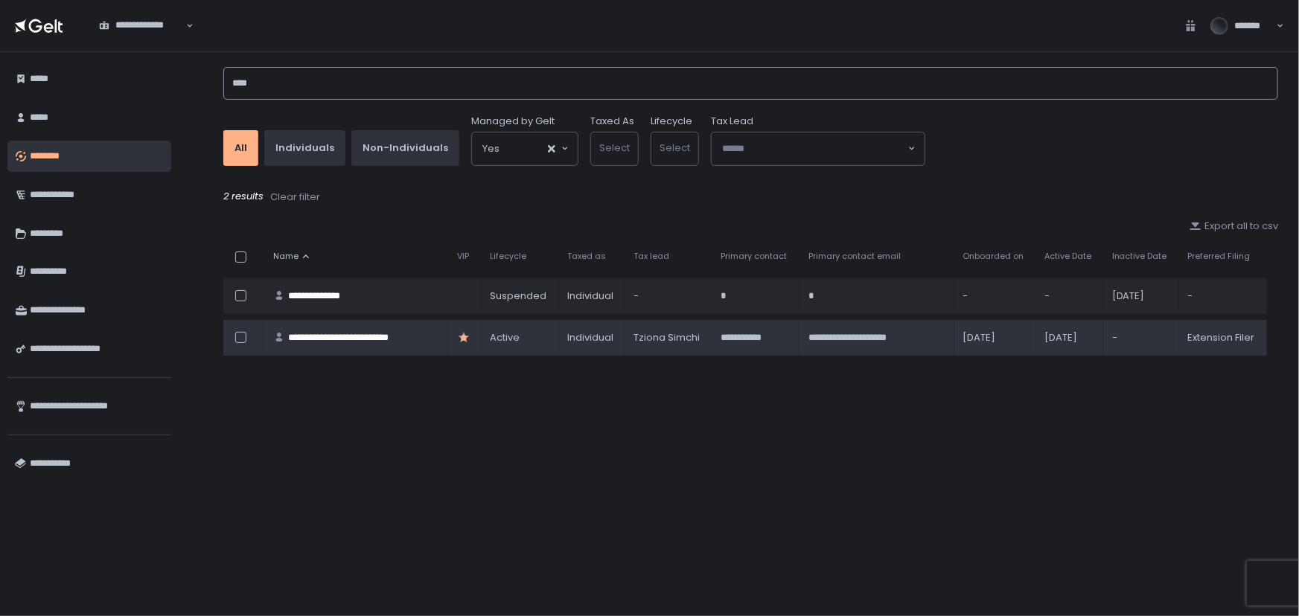
type input "****"
click at [321, 339] on div "**********" at bounding box center [353, 337] width 130 height 13
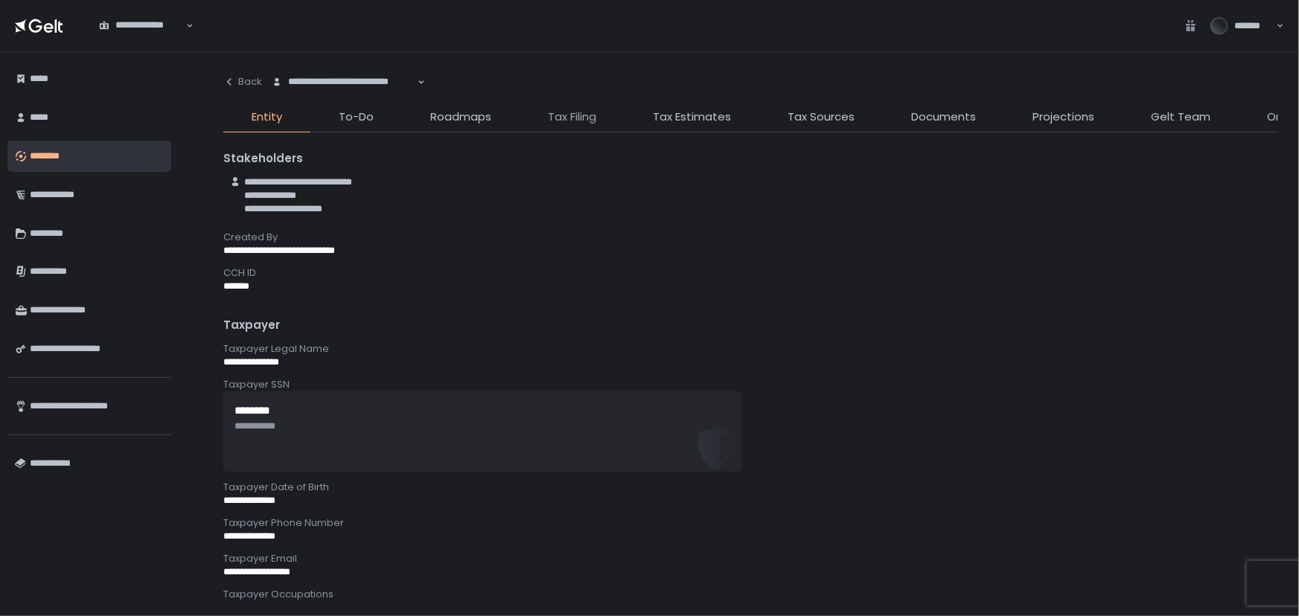
click at [592, 110] on span "Tax Filing" at bounding box center [572, 117] width 48 height 17
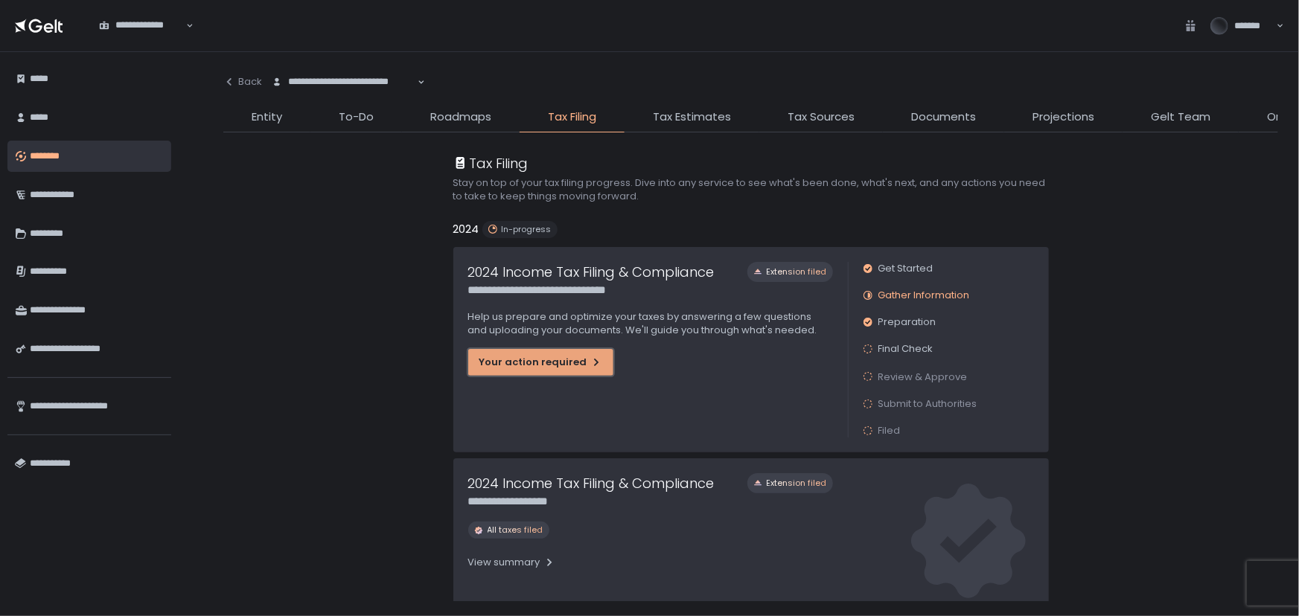
click at [546, 358] on div "Your action required" at bounding box center [540, 362] width 123 height 13
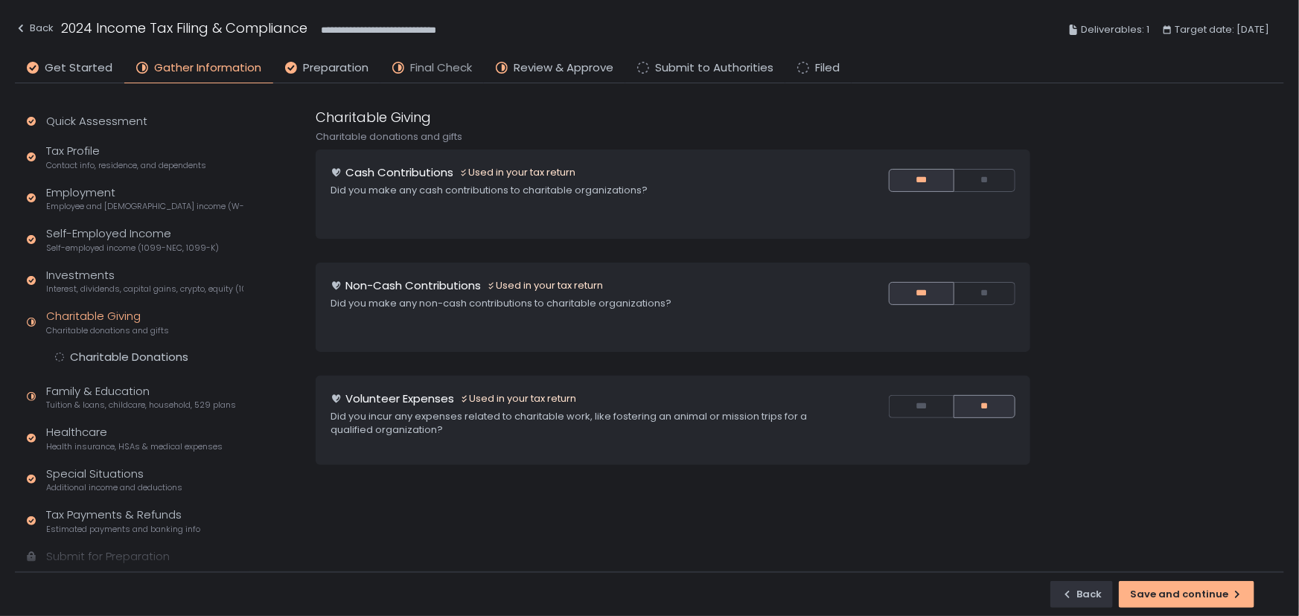
click at [456, 74] on span "Final Check" at bounding box center [441, 68] width 62 height 17
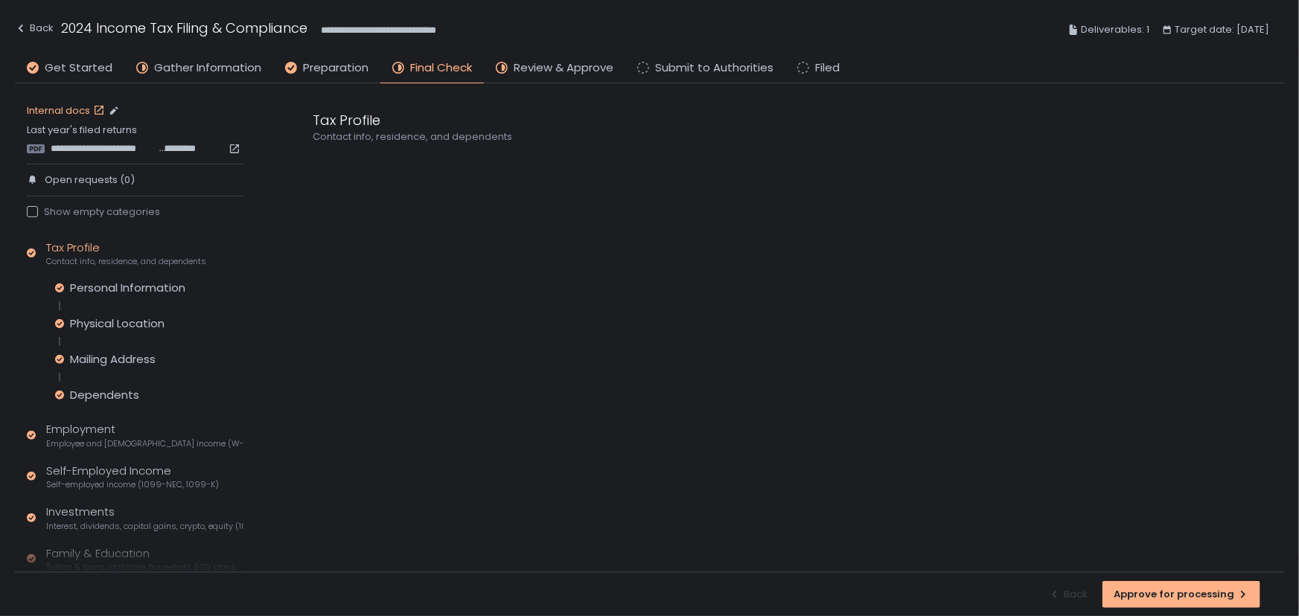
click at [75, 109] on link "Internal docs" at bounding box center [67, 110] width 81 height 13
click at [95, 148] on span "**********" at bounding box center [105, 148] width 108 height 13
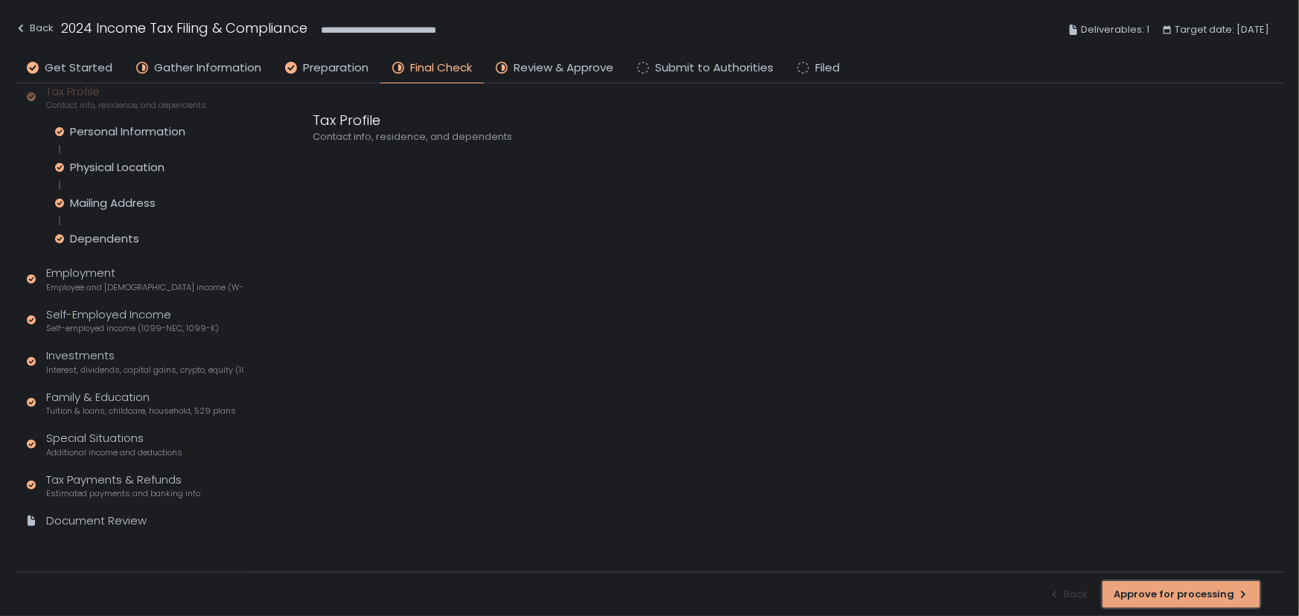
click at [1190, 596] on div "Approve for processing" at bounding box center [1181, 594] width 135 height 13
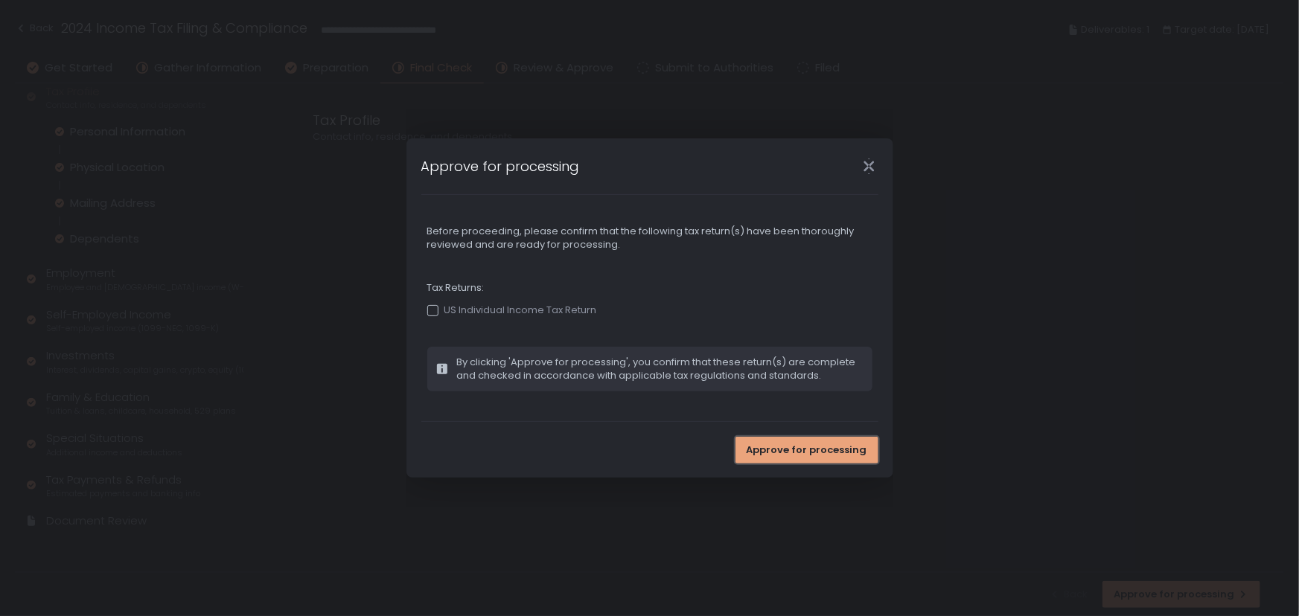
click at [803, 450] on span "Approve for processing" at bounding box center [807, 450] width 121 height 13
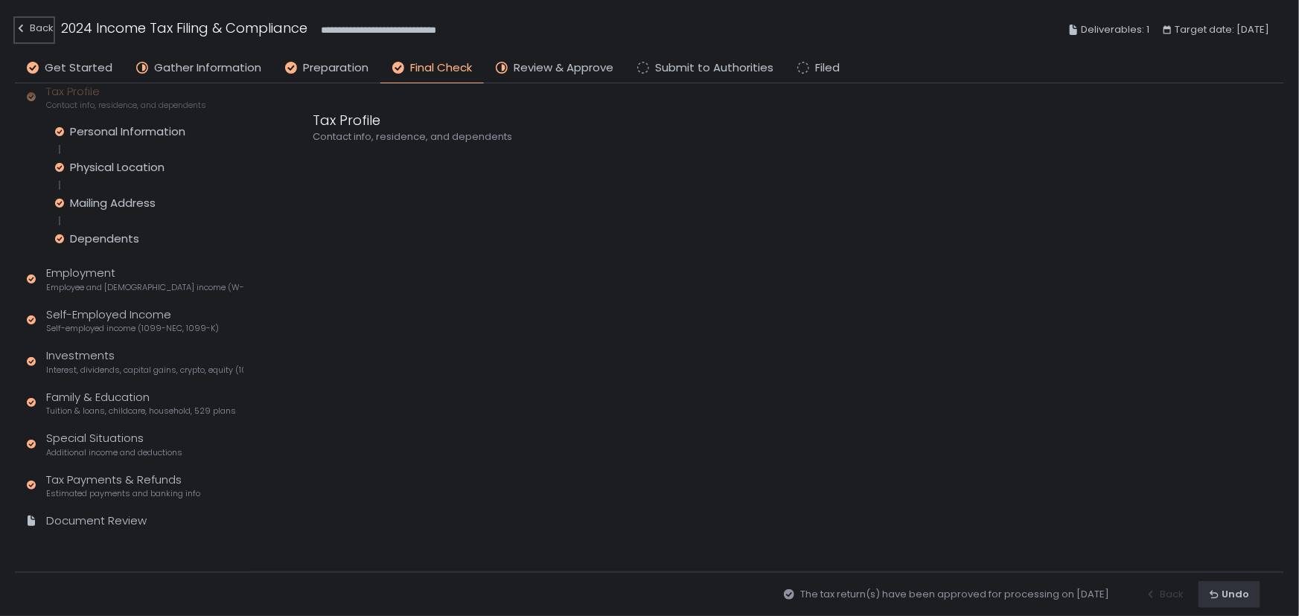
drag, startPoint x: 30, startPoint y: 23, endPoint x: 191, endPoint y: 31, distance: 161.0
click at [30, 23] on div "Back" at bounding box center [34, 28] width 39 height 18
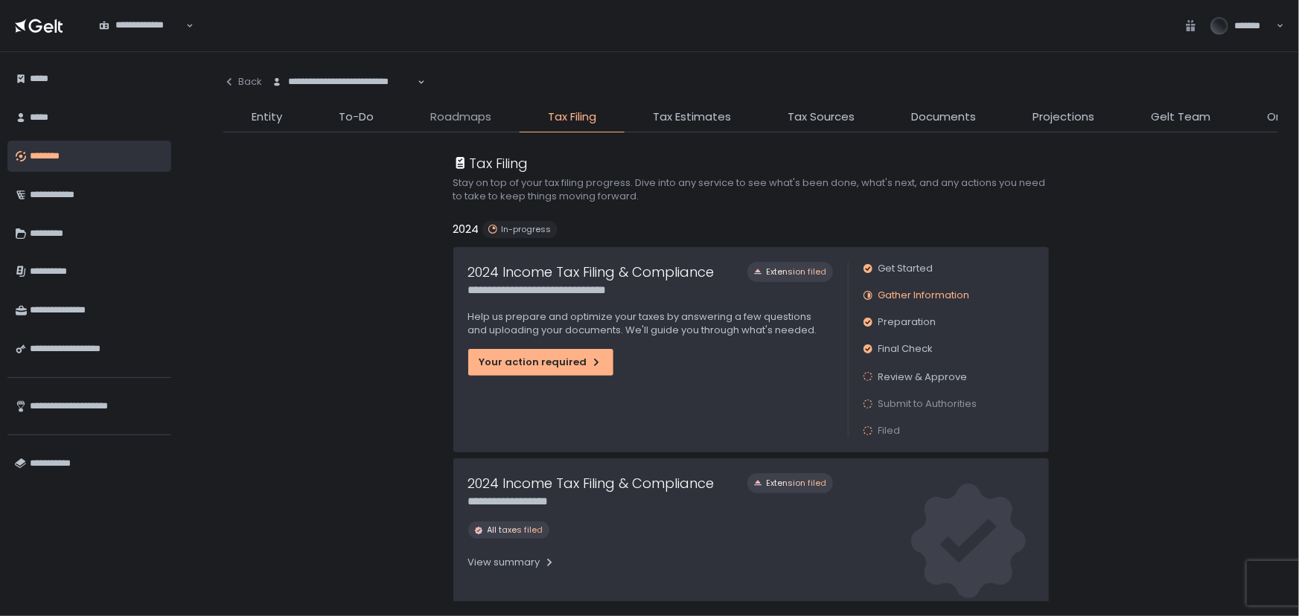
click at [459, 109] on span "Roadmaps" at bounding box center [460, 117] width 61 height 17
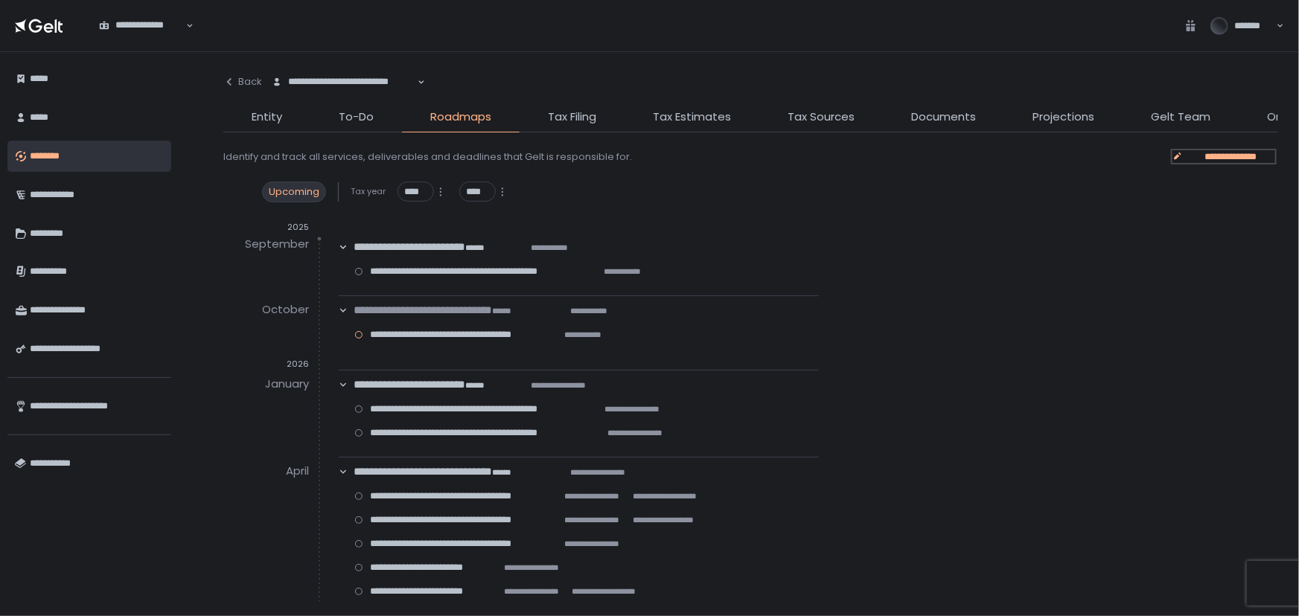
click at [1193, 153] on span "**********" at bounding box center [1230, 156] width 89 height 13
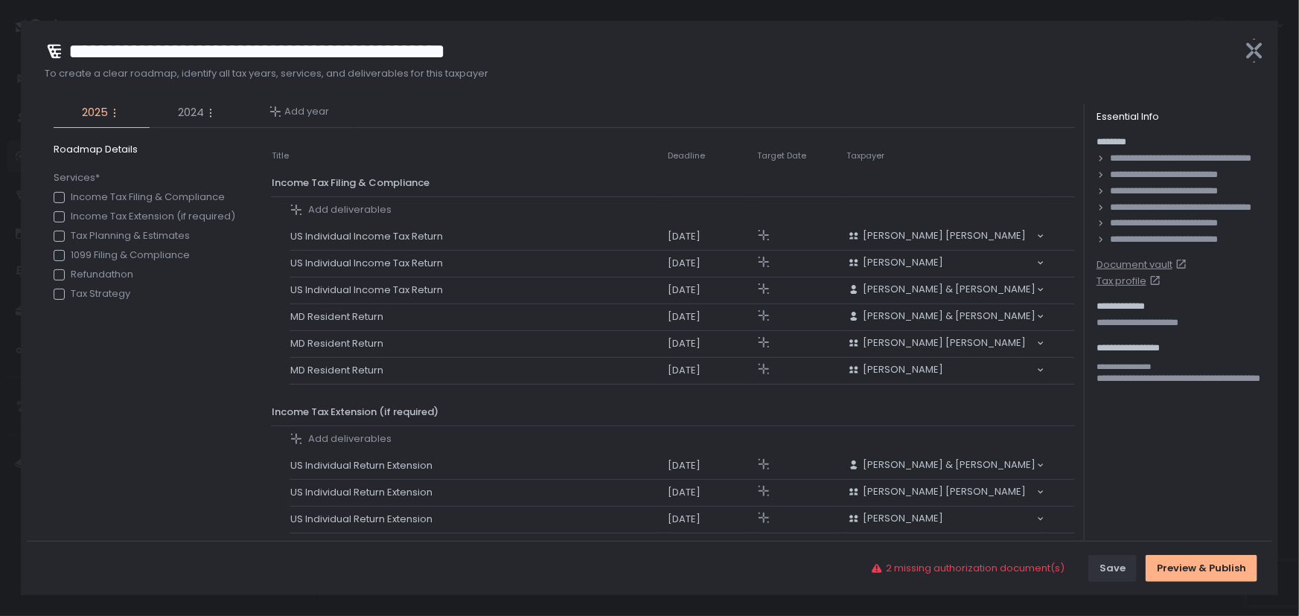
click at [193, 112] on span "2024" at bounding box center [191, 112] width 26 height 17
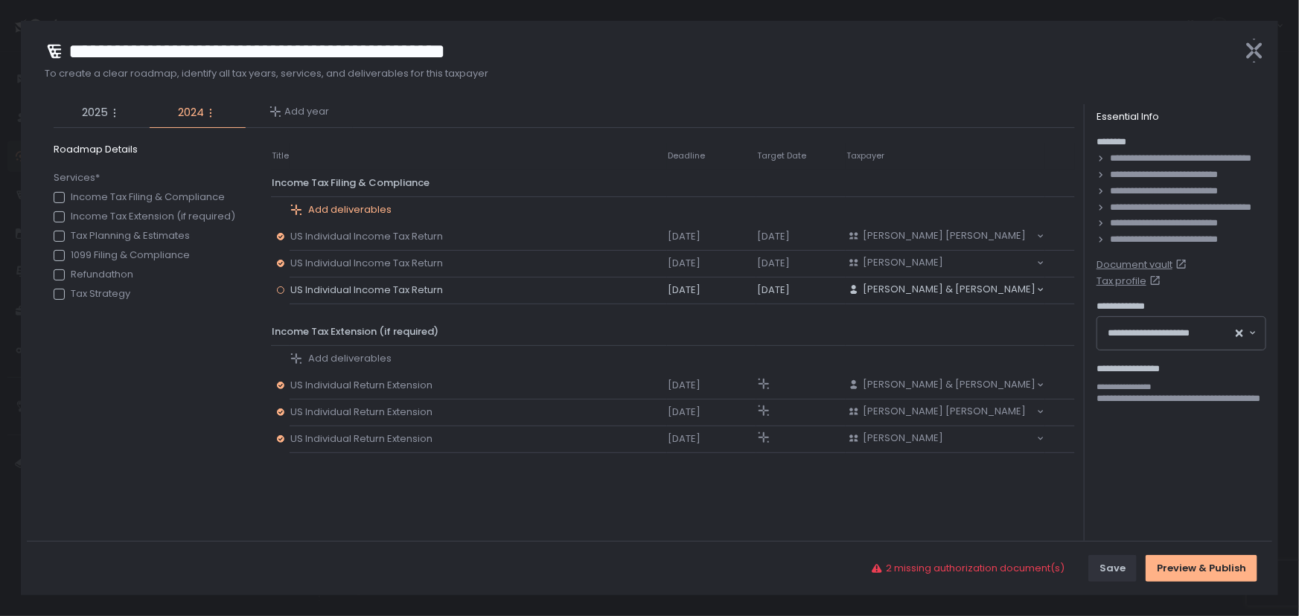
click at [325, 203] on span "Add deliverables" at bounding box center [349, 209] width 83 height 13
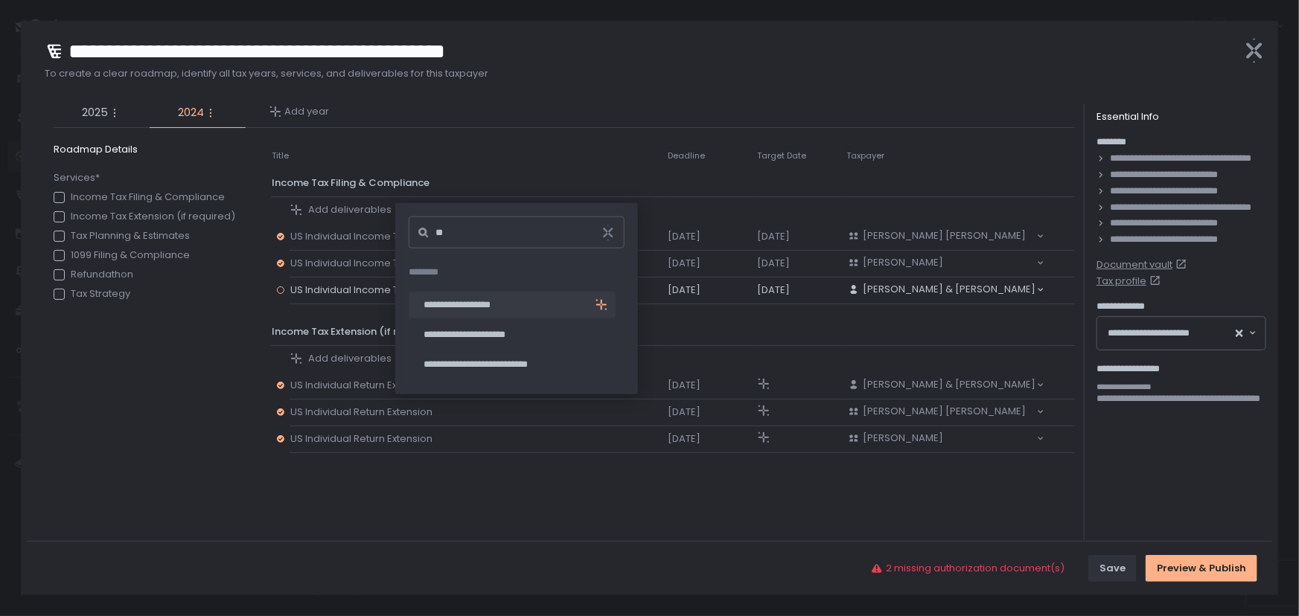
type input "**"
click at [503, 310] on span "**********" at bounding box center [470, 305] width 93 height 13
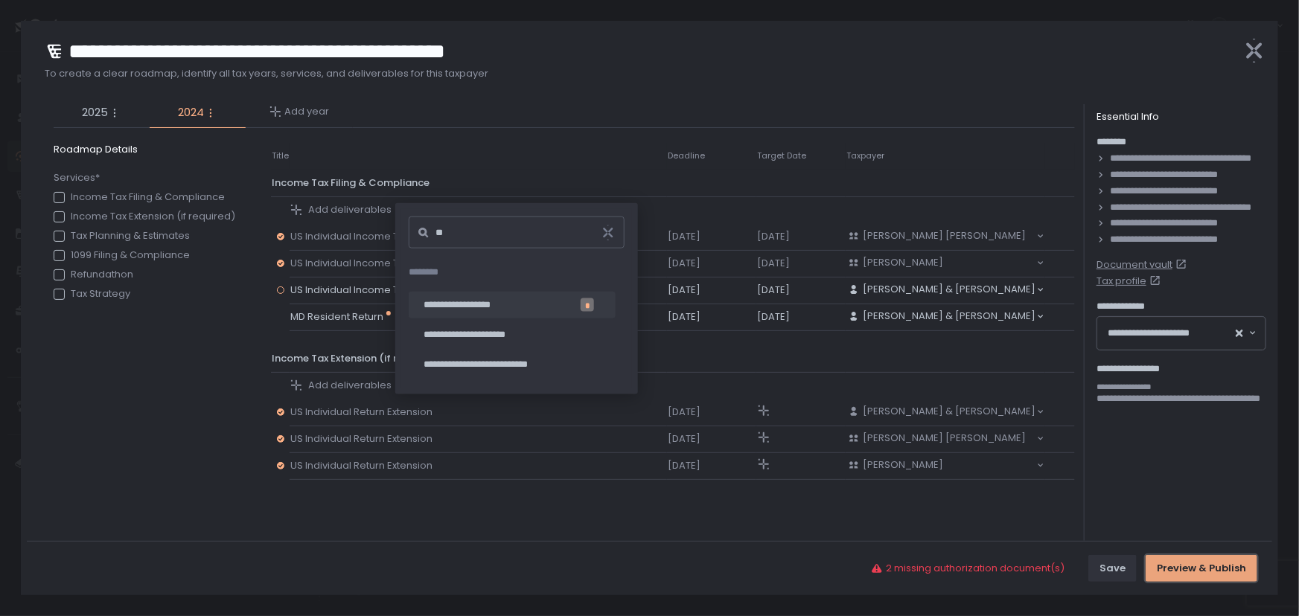
click at [1173, 566] on div "Preview & Publish" at bounding box center [1201, 568] width 89 height 13
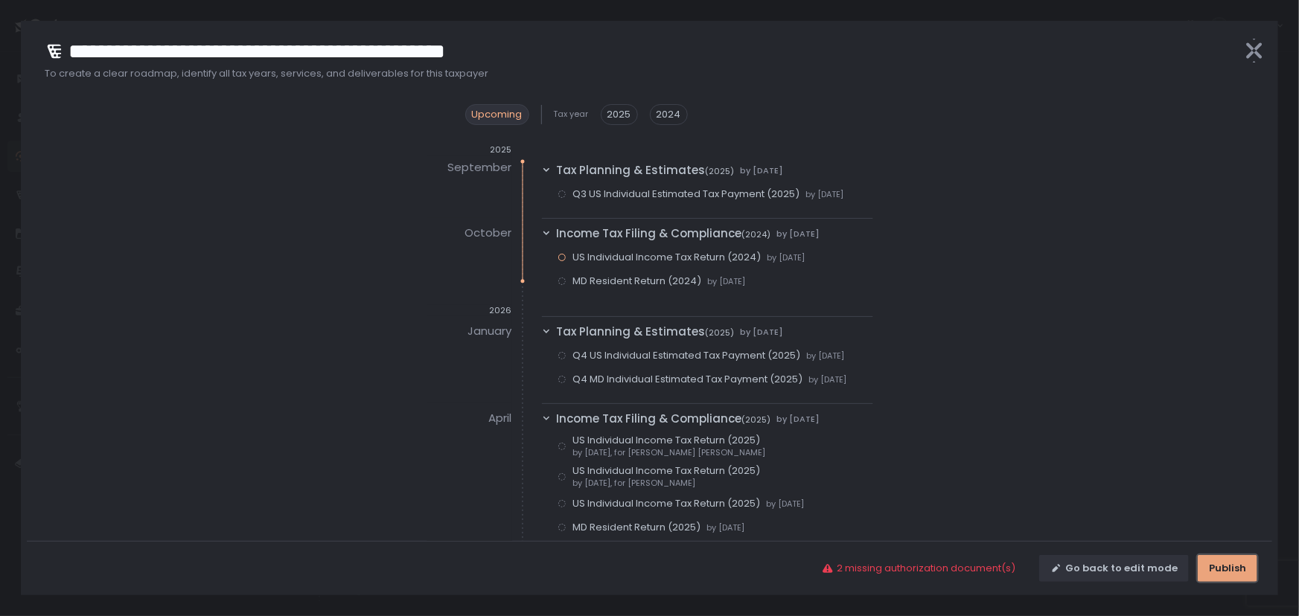
click at [1222, 566] on div "Publish" at bounding box center [1227, 568] width 37 height 13
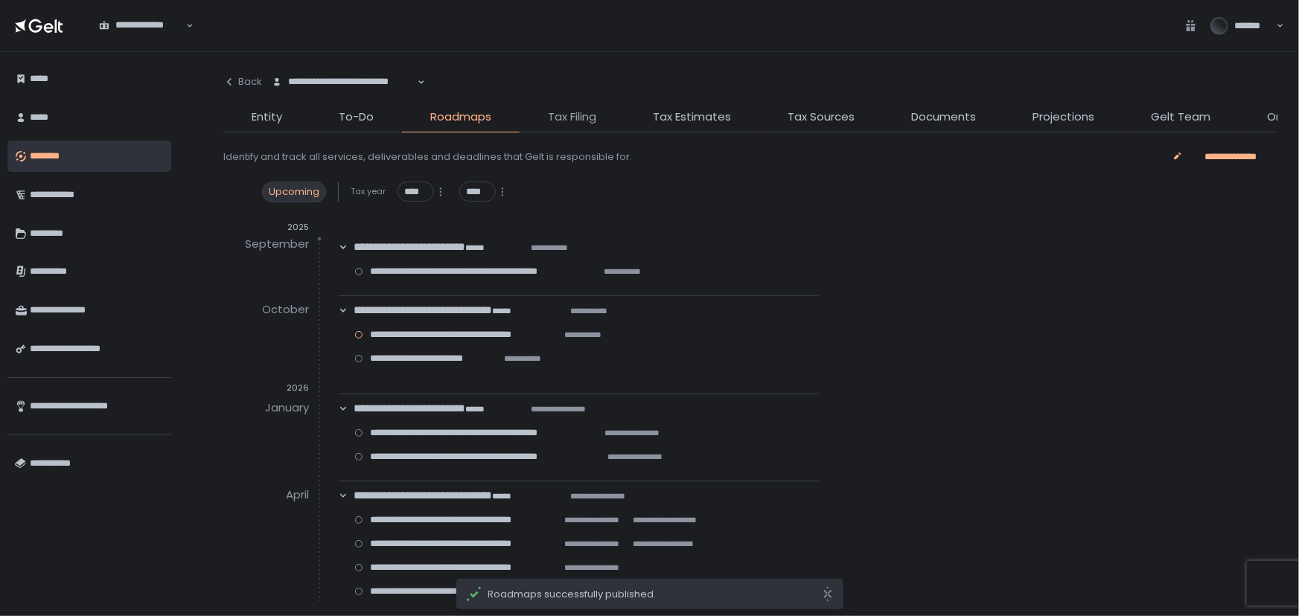
click at [581, 119] on span "Tax Filing" at bounding box center [572, 117] width 48 height 17
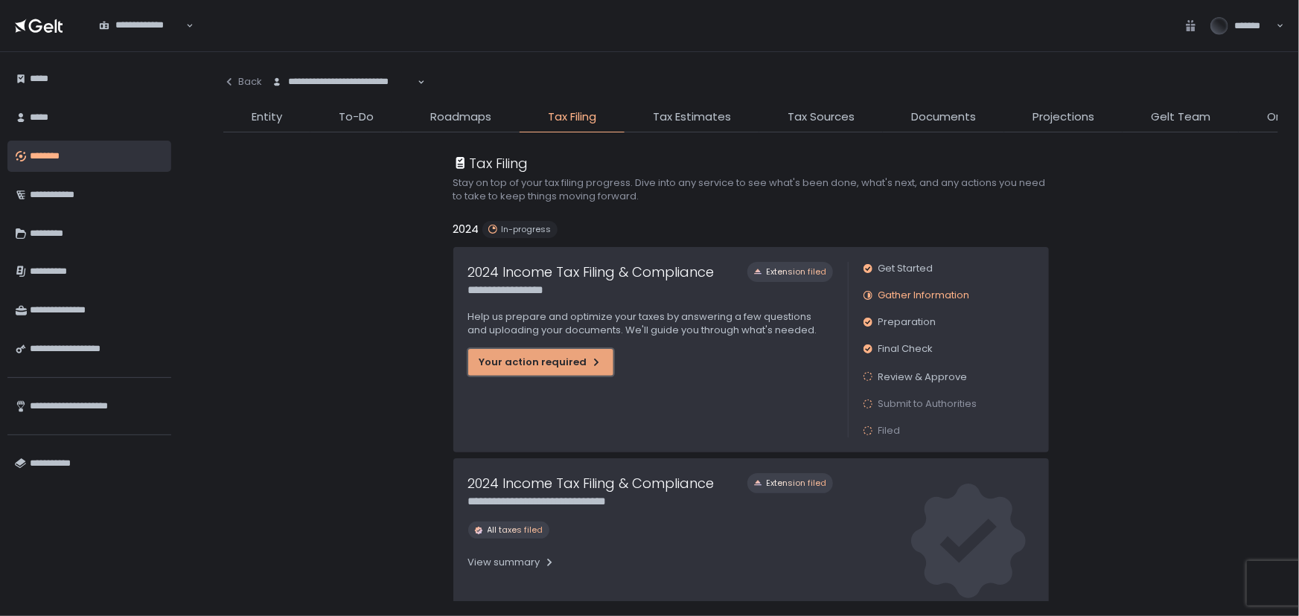
click at [514, 363] on div "Your action required" at bounding box center [540, 362] width 123 height 13
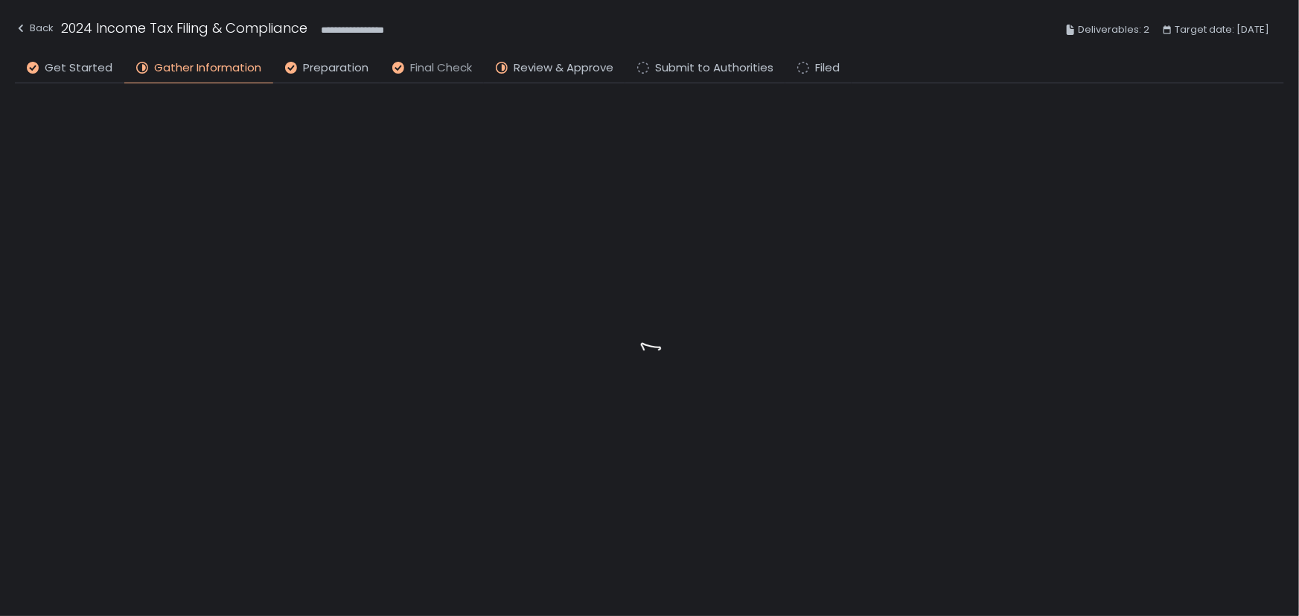
click at [422, 71] on span "Final Check" at bounding box center [441, 68] width 62 height 17
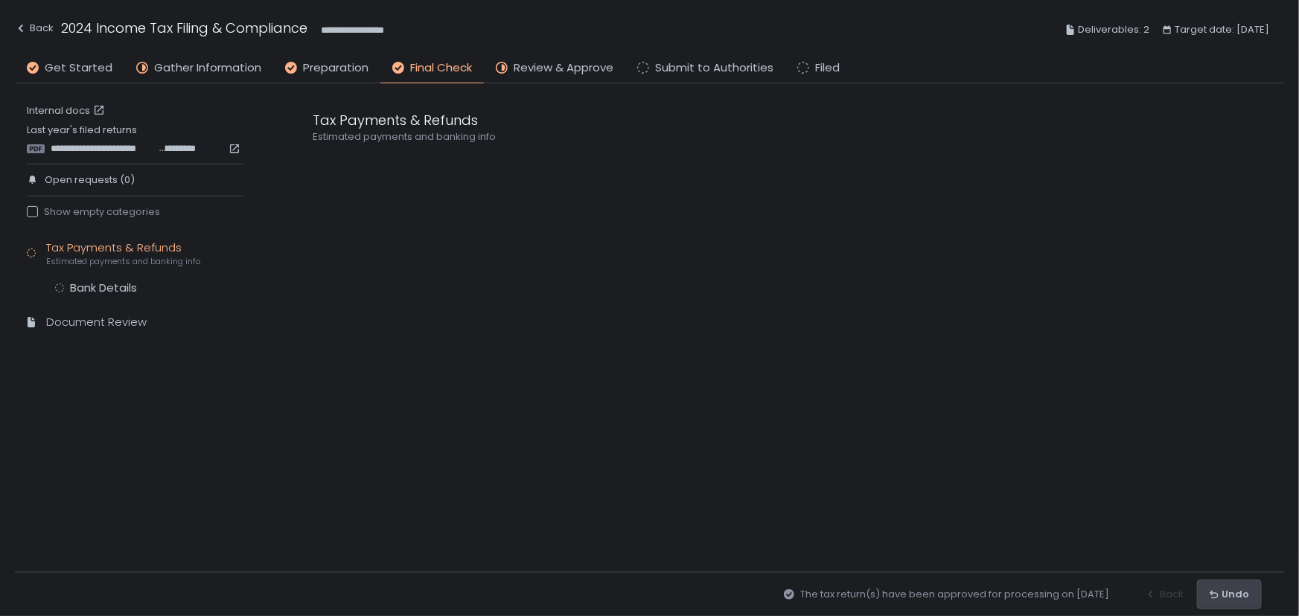
click at [1221, 597] on div "Undo" at bounding box center [1229, 594] width 39 height 13
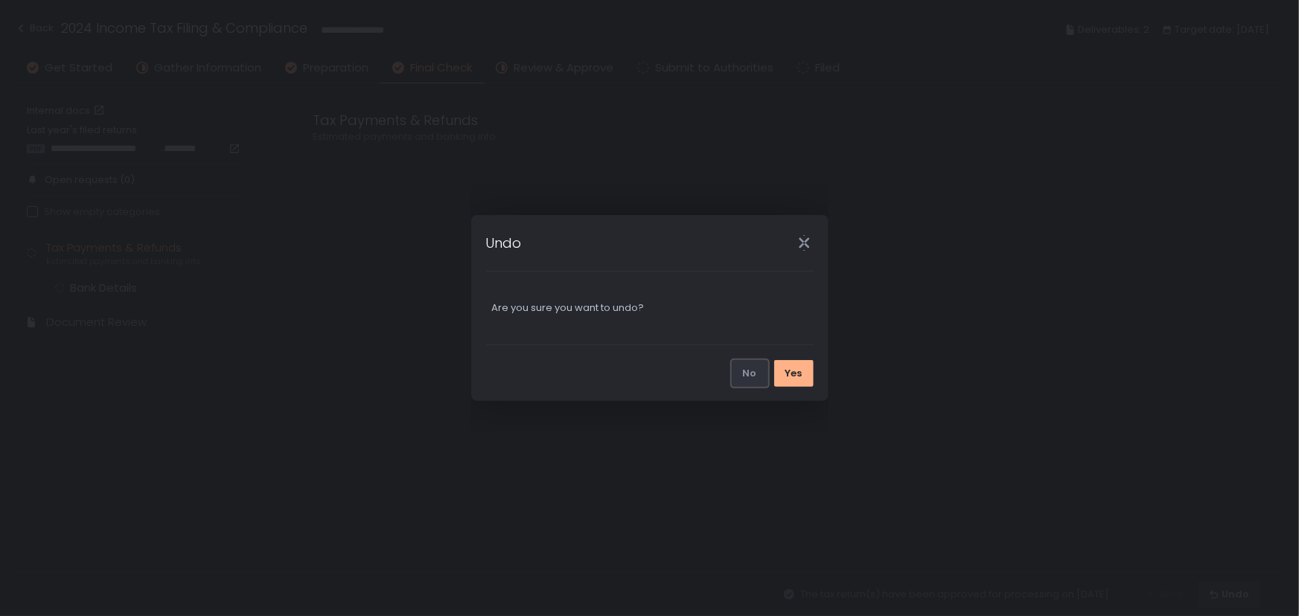
click at [752, 374] on div "No" at bounding box center [750, 373] width 14 height 13
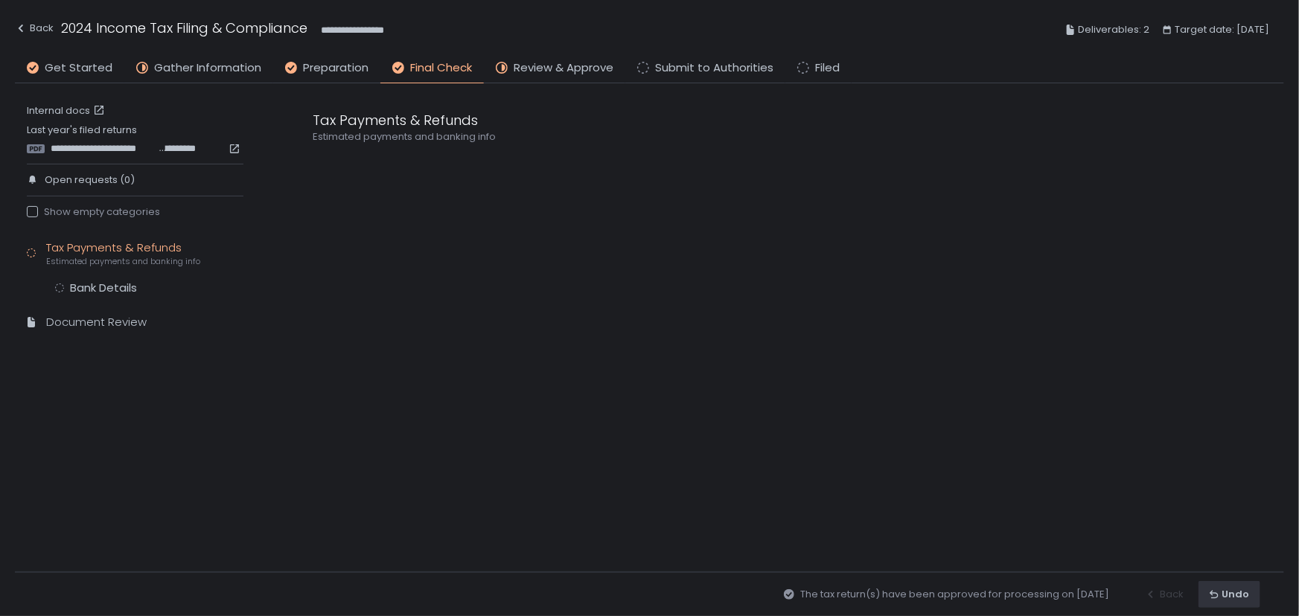
drag, startPoint x: 752, startPoint y: 374, endPoint x: 751, endPoint y: 385, distance: 10.4
click at [749, 382] on div "Tax Payments & Refunds Estimated payments and banking info" at bounding box center [783, 327] width 1001 height 489
click at [1236, 598] on div "Undo" at bounding box center [1229, 594] width 39 height 13
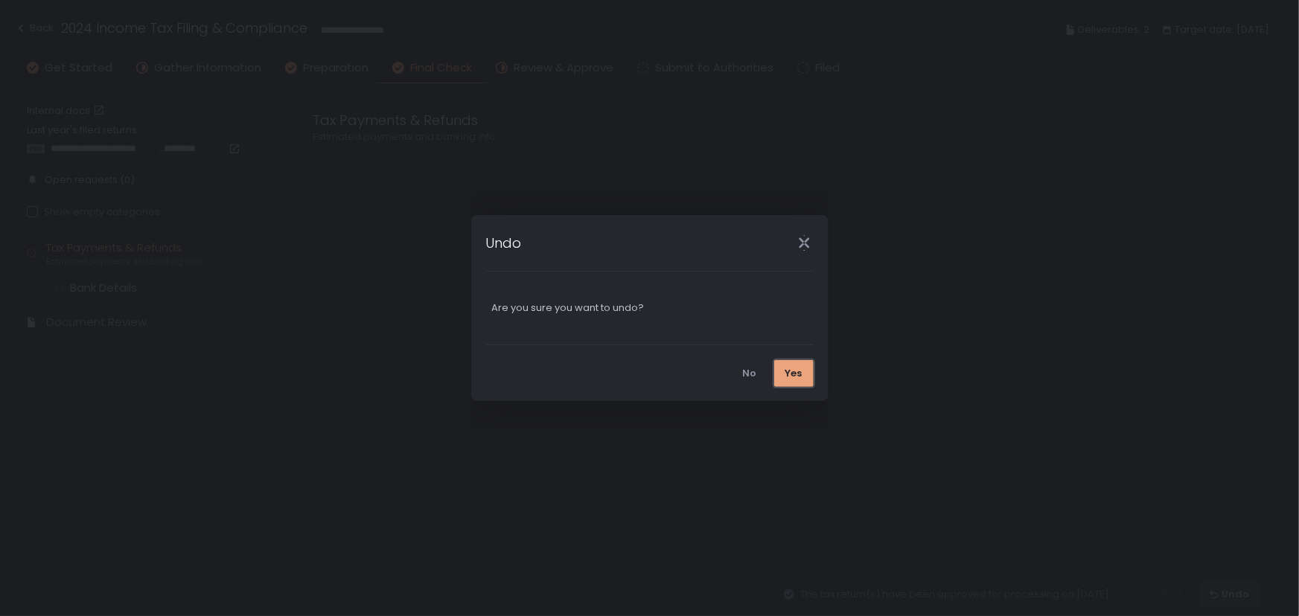
click at [790, 378] on div "Yes" at bounding box center [793, 373] width 17 height 13
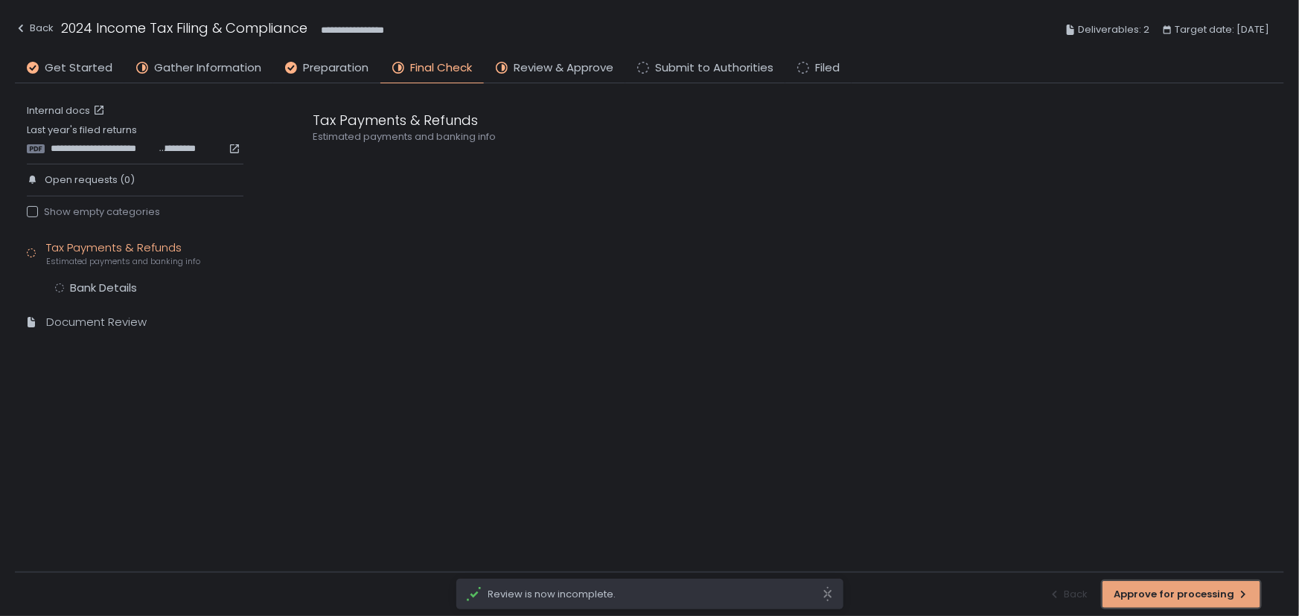
click at [1186, 596] on div "Approve for processing" at bounding box center [1181, 594] width 135 height 13
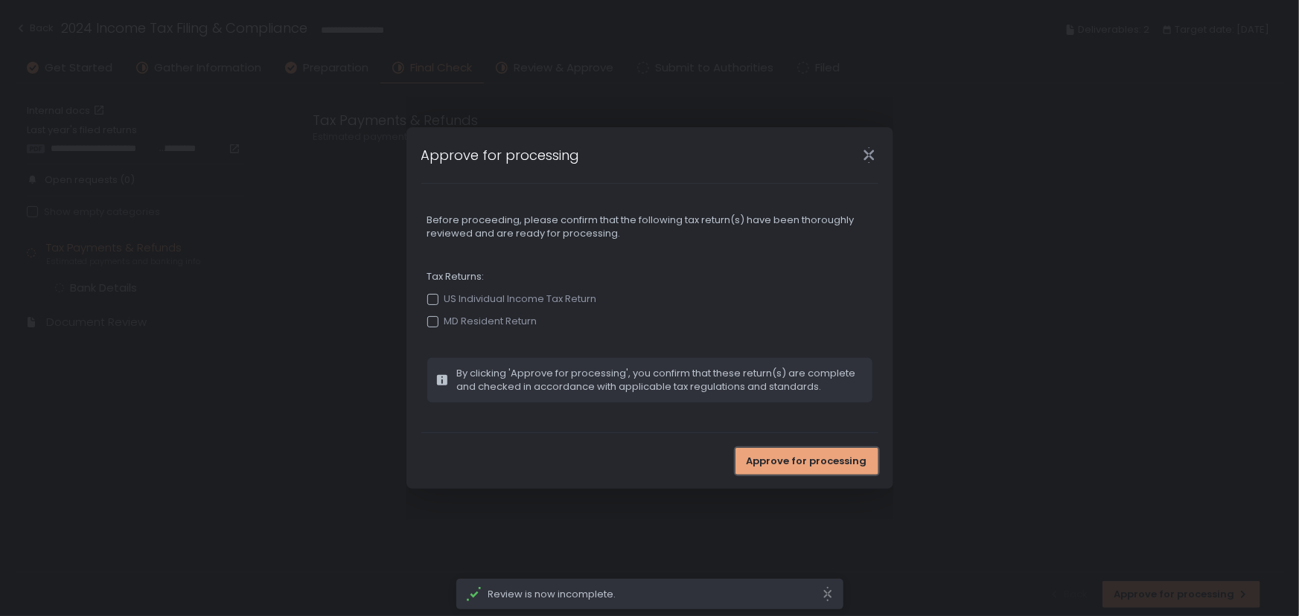
click at [811, 466] on span "Approve for processing" at bounding box center [807, 461] width 121 height 13
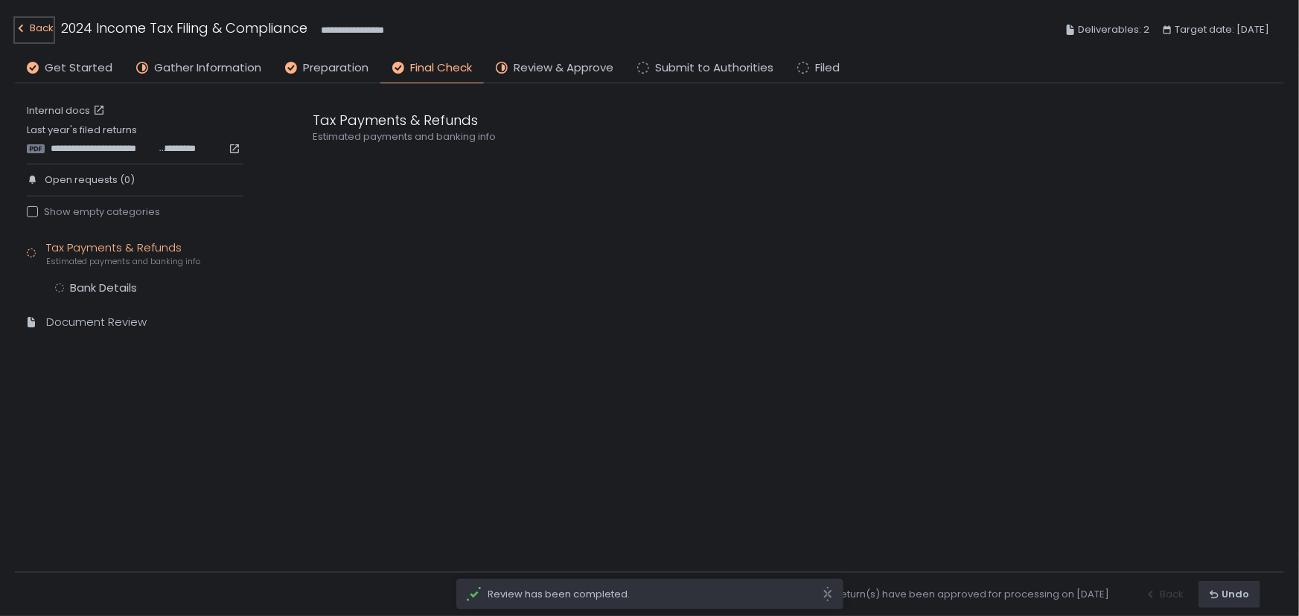
click at [35, 30] on div "Back" at bounding box center [34, 28] width 39 height 18
